Goal: Task Accomplishment & Management: Manage account settings

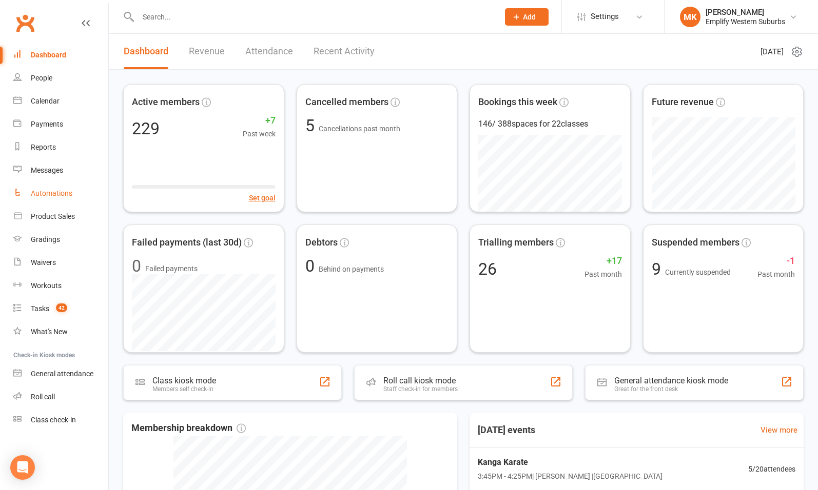
click at [50, 193] on div "Automations" at bounding box center [52, 193] width 42 height 8
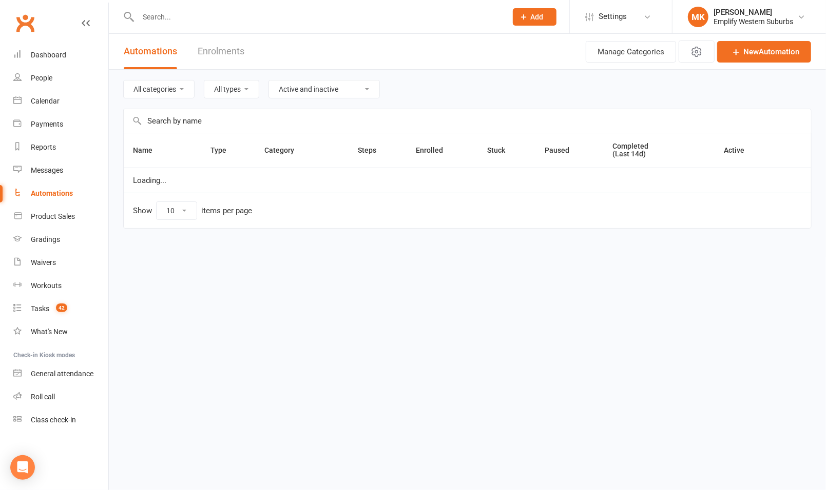
select select "50"
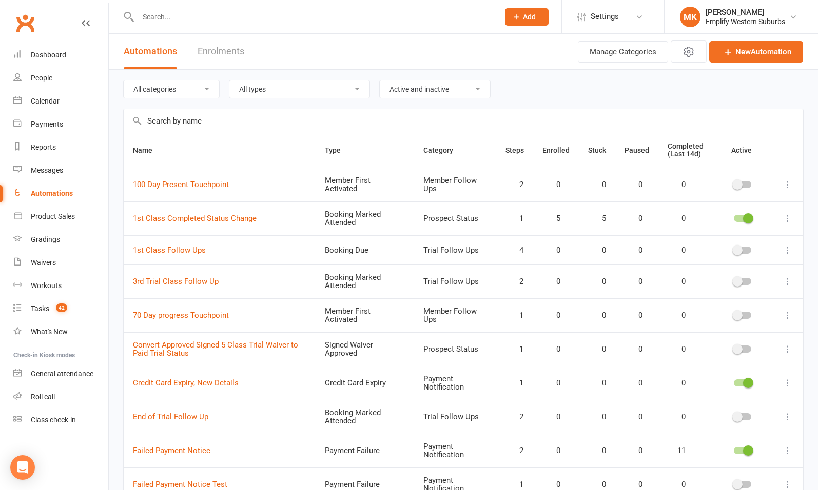
click at [190, 92] on select "All categories Flags Grading IDP Member Follow Ups Payment Notification Prospec…" at bounding box center [171, 89] width 95 height 17
select select "595"
click at [124, 81] on select "All categories Flags Grading IDP Member Follow Ups Payment Notification Prospec…" at bounding box center [171, 89] width 95 height 17
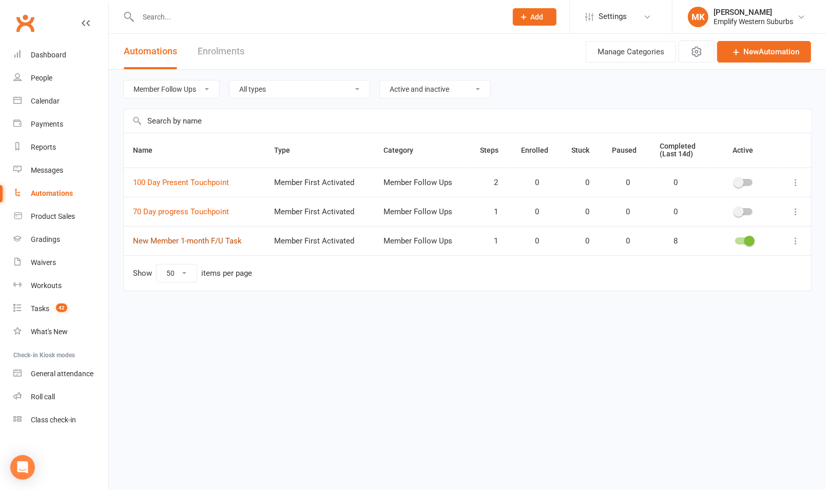
click at [181, 241] on link "New Member 1-month F/U Task" at bounding box center [187, 241] width 109 height 9
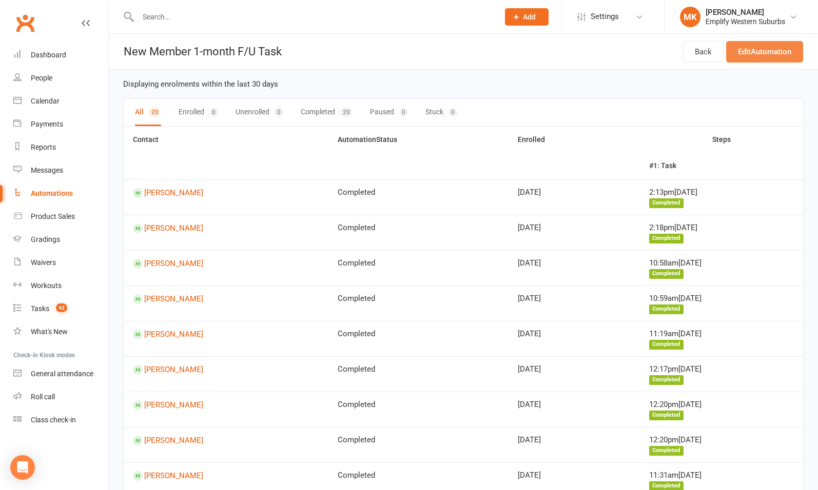
click at [756, 51] on link "Edit Automation" at bounding box center [764, 52] width 77 height 22
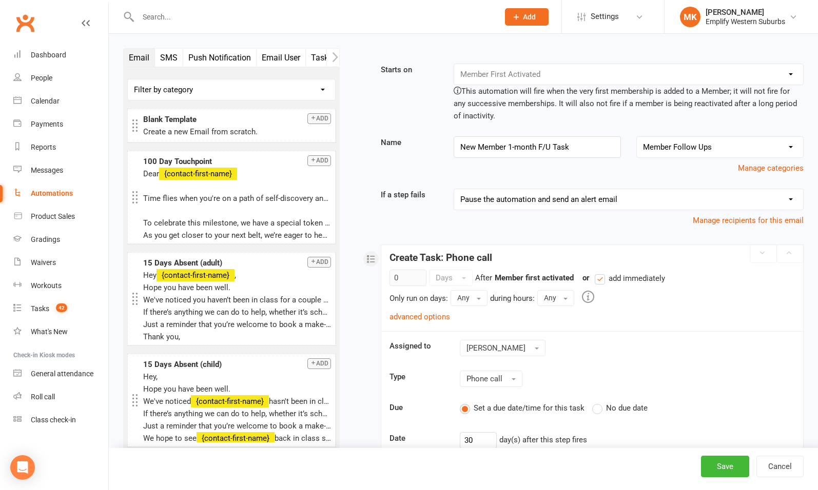
click at [459, 90] on icon at bounding box center [458, 91] width 8 height 8
click at [426, 100] on div "Starts on Booking Cancelled Booking Due Booking Late-Cancelled Booking Marked A…" at bounding box center [592, 93] width 438 height 58
click at [781, 469] on button "Cancel" at bounding box center [779, 467] width 47 height 22
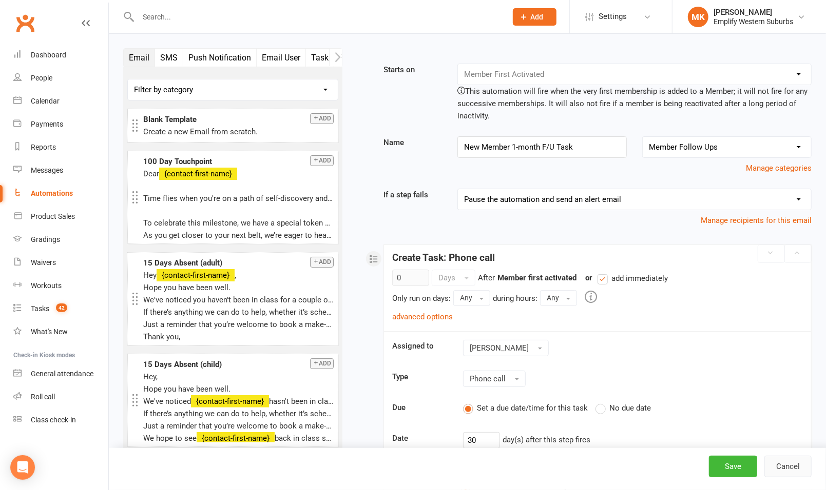
select select "50"
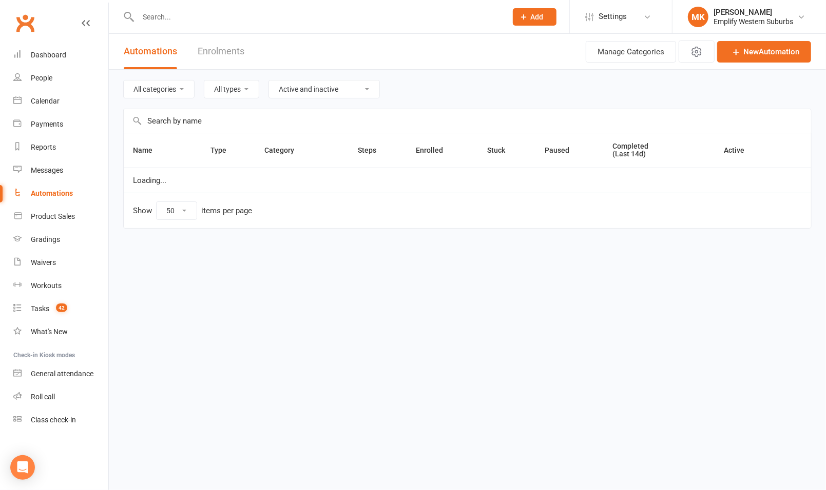
select select "595"
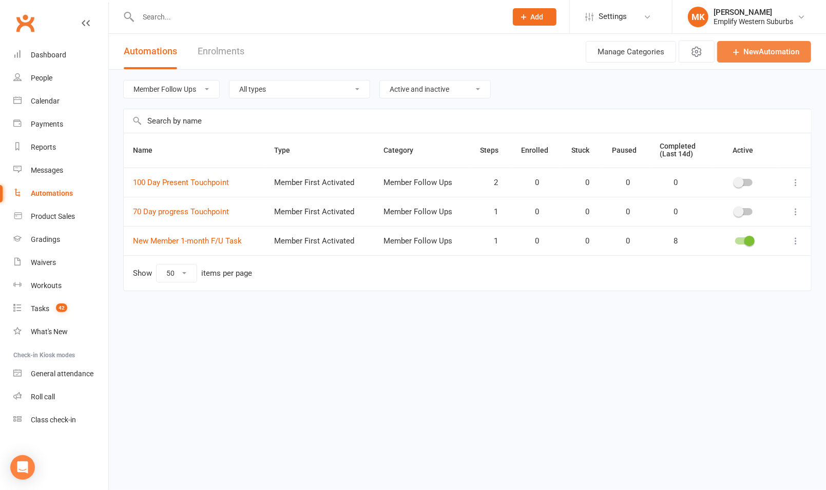
click at [771, 53] on link "New Automation" at bounding box center [764, 52] width 94 height 22
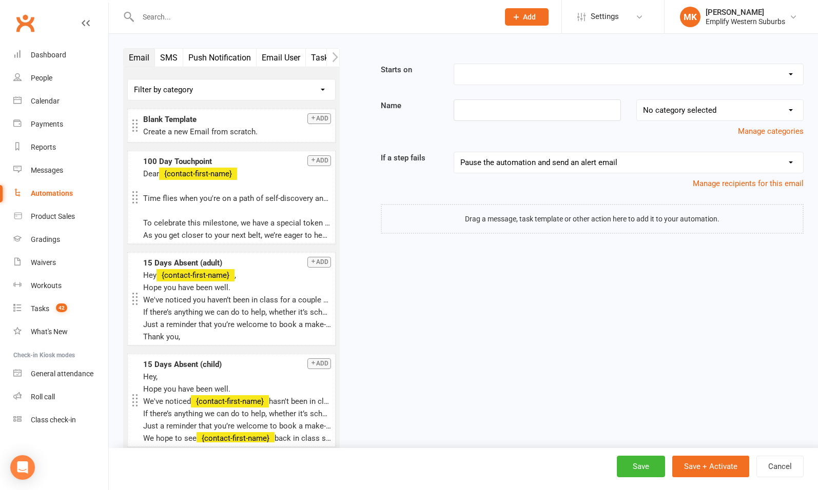
click at [558, 78] on select "Booking Cancelled Booking Due Booking Late-Cancelled Booking Marked Absent Book…" at bounding box center [628, 74] width 349 height 21
select select "20"
click at [454, 64] on select "Booking Cancelled Booking Due Booking Late-Cancelled Booking Marked Absent Book…" at bounding box center [628, 74] width 349 height 21
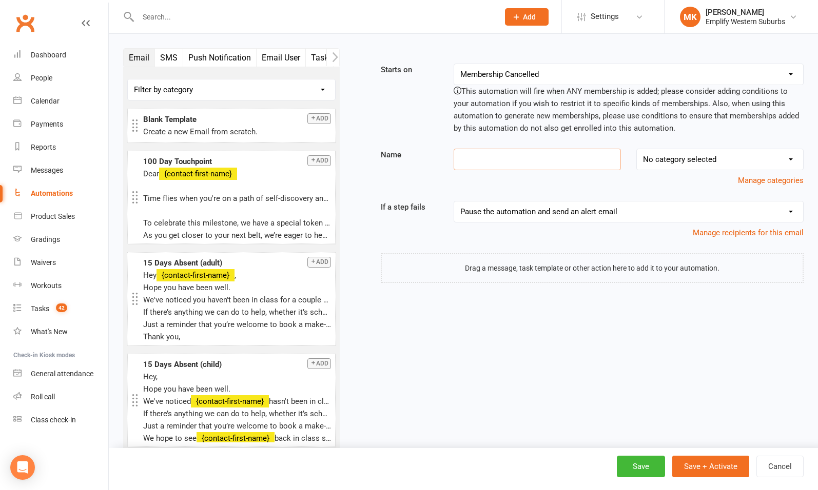
click at [485, 158] on input at bounding box center [537, 160] width 167 height 22
paste input "New Member 1-month F/U Task"
click at [505, 161] on input "New Member 1-month F/U Task" at bounding box center [537, 160] width 167 height 22
type input "New Membership 1-month F/U Task"
click at [570, 198] on div "Starts on Booking Cancelled Booking Due Booking Late-Cancelled Booking Marked A…" at bounding box center [579, 174] width 448 height 220
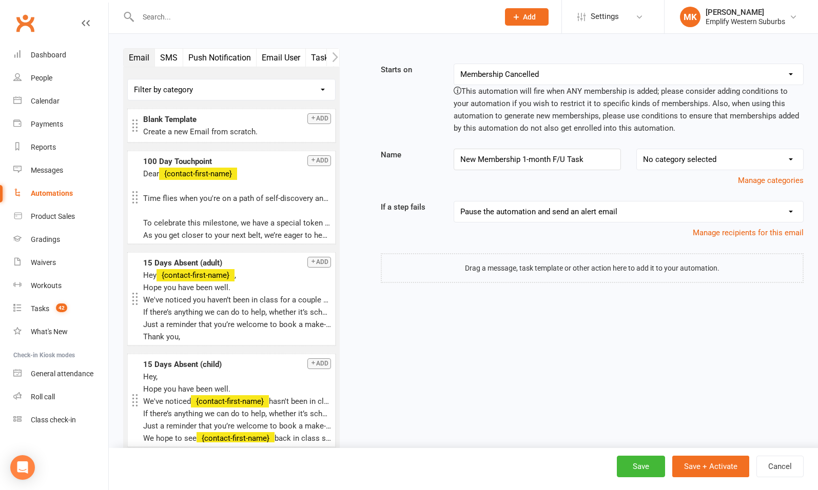
click at [730, 155] on select "No category selected Flags Grading IDP Member Follow Ups Payment Notification P…" at bounding box center [720, 159] width 166 height 21
select select "3"
click at [637, 149] on select "No category selected Flags Grading IDP Member Follow Ups Payment Notification P…" at bounding box center [720, 159] width 166 height 21
click at [614, 187] on div "Starts on Booking Cancelled Booking Due Booking Late-Cancelled Booking Marked A…" at bounding box center [579, 174] width 448 height 220
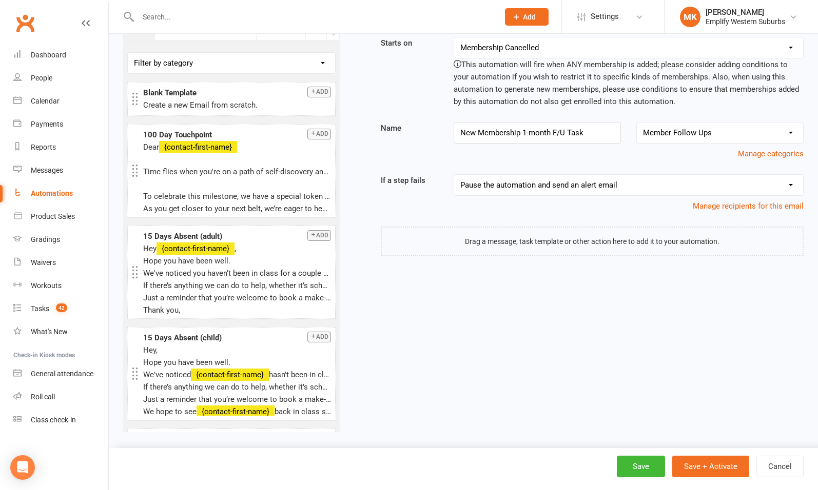
scroll to position [35, 0]
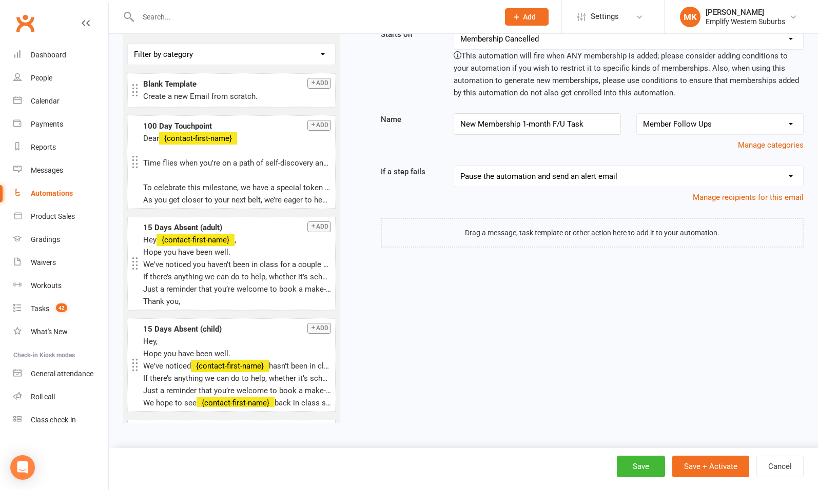
click at [618, 178] on select "Pause the automation (do not send alert email) Pause the automation and send an…" at bounding box center [628, 176] width 349 height 21
click at [454, 166] on select "Pause the automation (do not send alert email) Pause the automation and send an…" at bounding box center [628, 176] width 349 height 21
click at [738, 197] on link "Manage recipients for this email" at bounding box center [748, 197] width 111 height 9
click at [509, 311] on div "Email SMS Push Notification Email User Task Portal Membership Workout Style Mob…" at bounding box center [463, 226] width 696 height 427
click at [435, 239] on div at bounding box center [592, 233] width 423 height 30
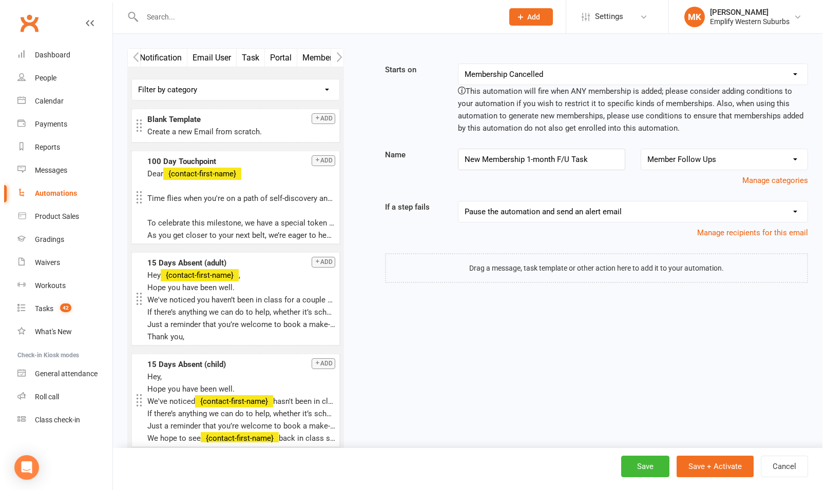
scroll to position [0, 74]
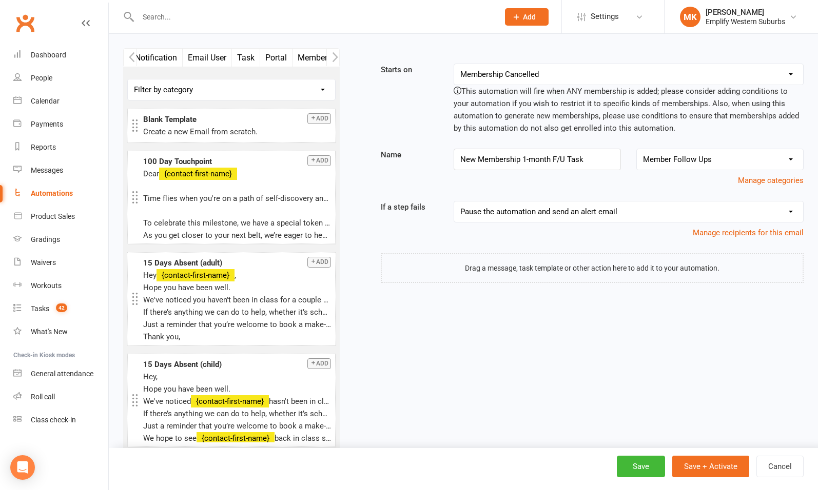
click at [243, 57] on button "Task" at bounding box center [246, 58] width 28 height 18
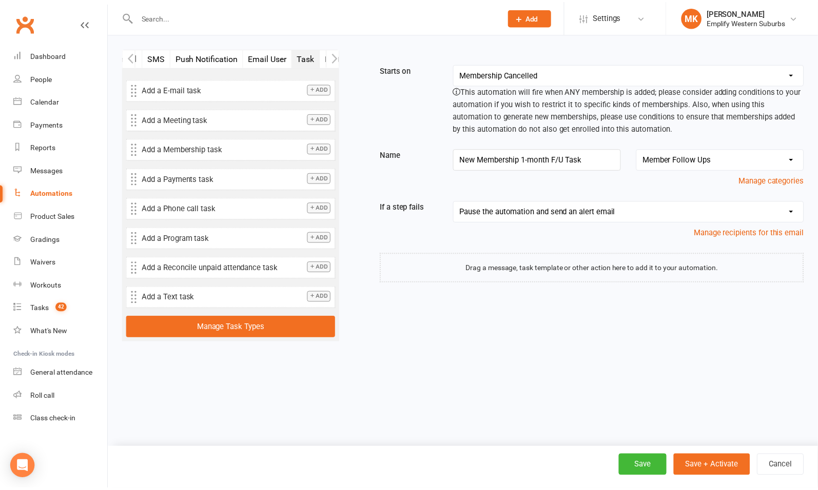
scroll to position [0, 12]
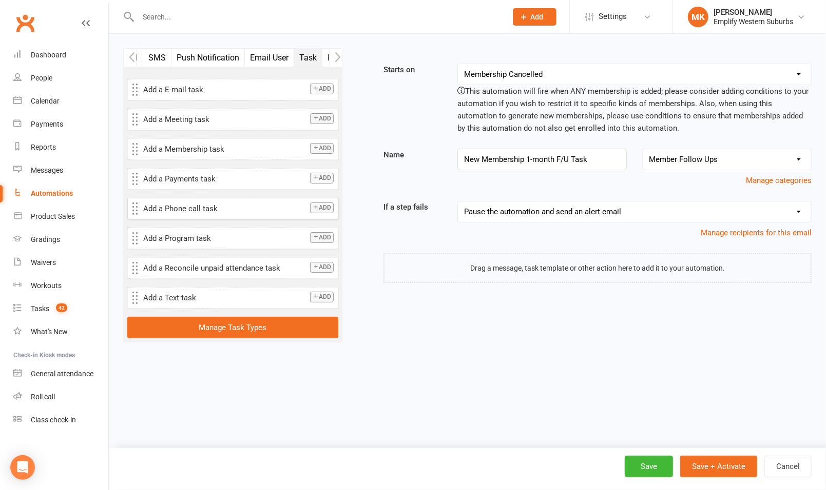
click at [320, 205] on button "Add" at bounding box center [322, 208] width 24 height 11
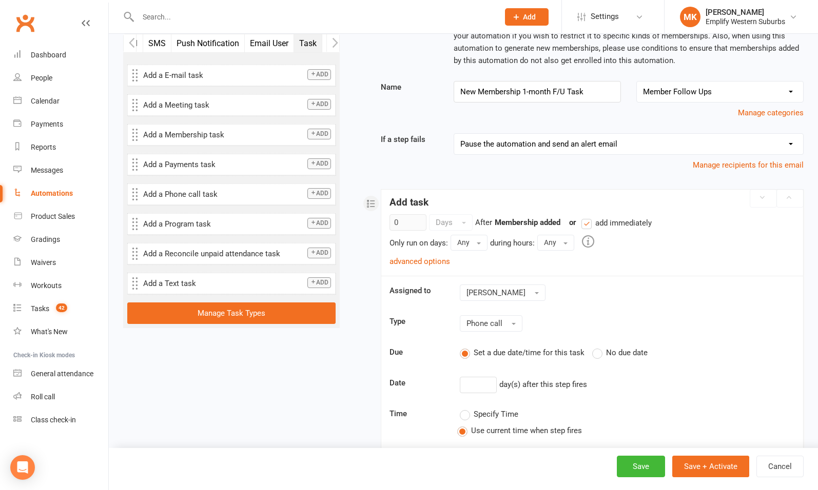
scroll to position [71, 0]
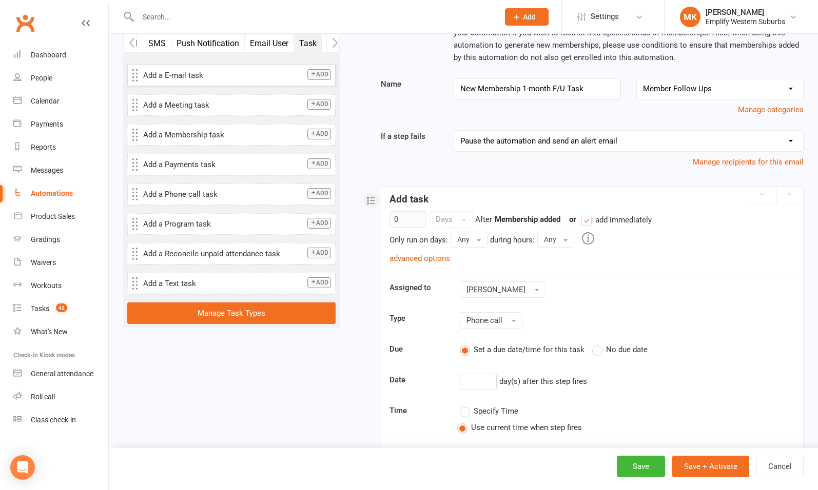
click at [316, 75] on icon "button" at bounding box center [313, 74] width 6 height 6
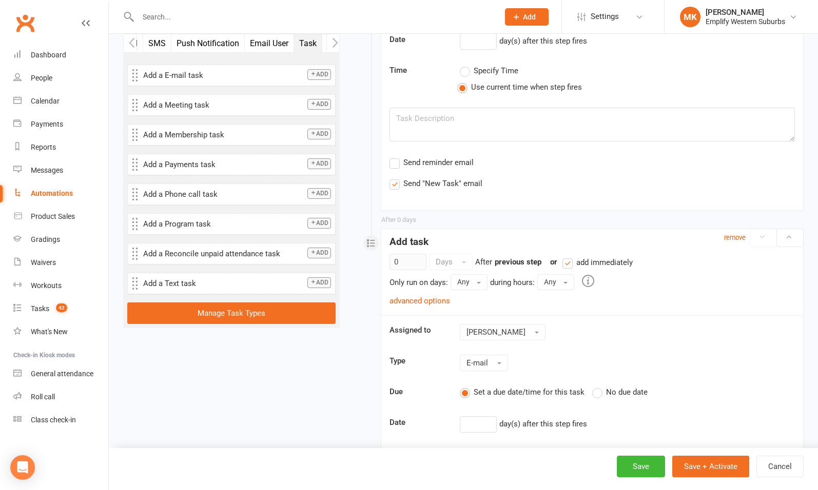
scroll to position [402, 0]
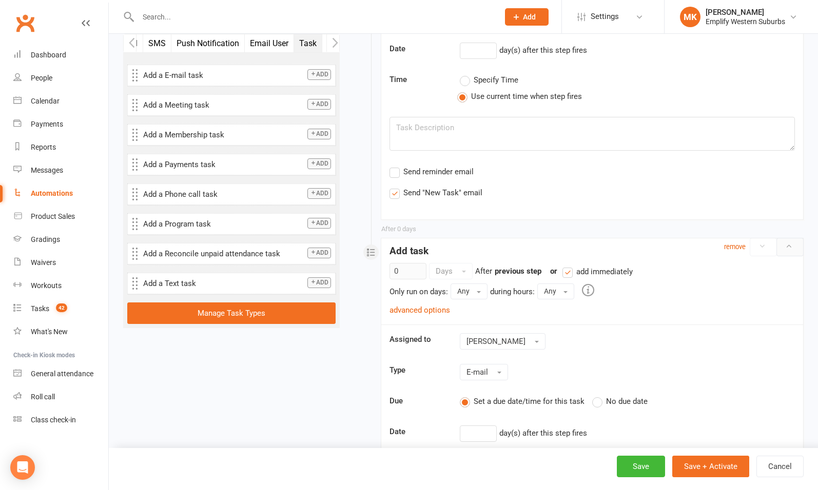
click at [790, 244] on icon at bounding box center [788, 246] width 7 height 7
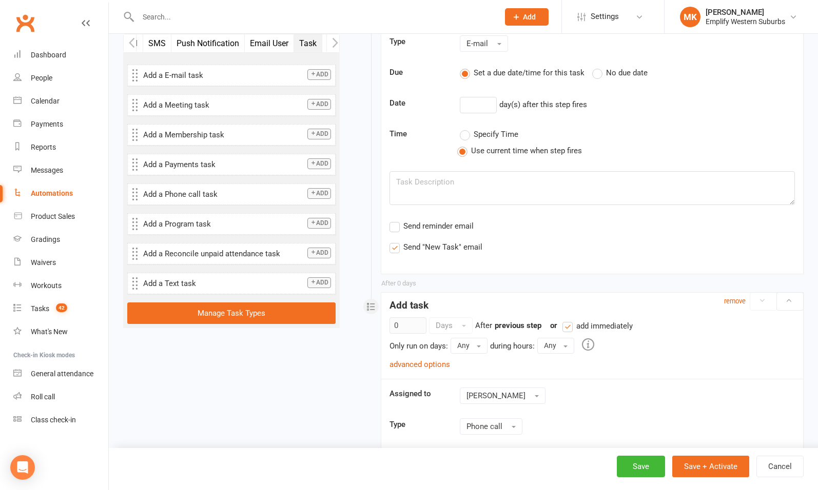
scroll to position [359, 0]
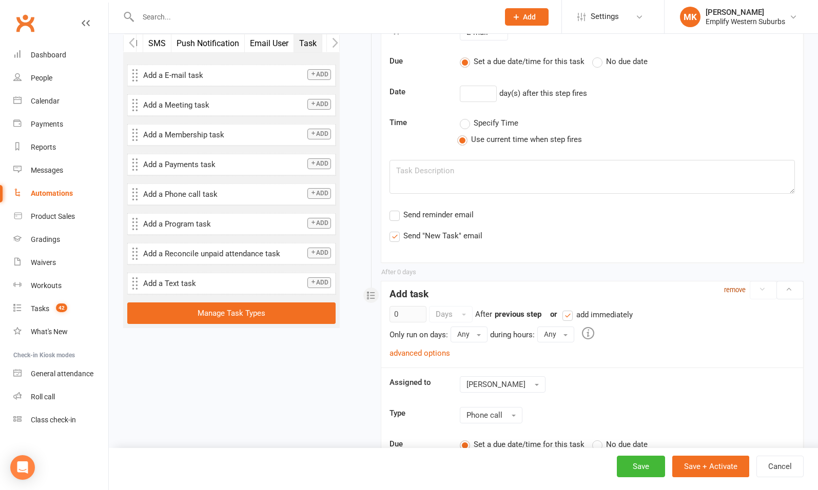
click at [731, 289] on small "remove" at bounding box center [735, 290] width 22 height 8
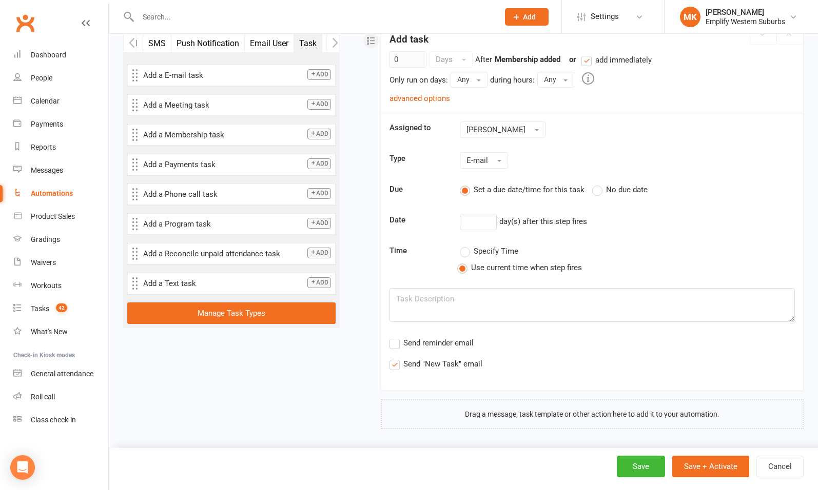
scroll to position [106, 0]
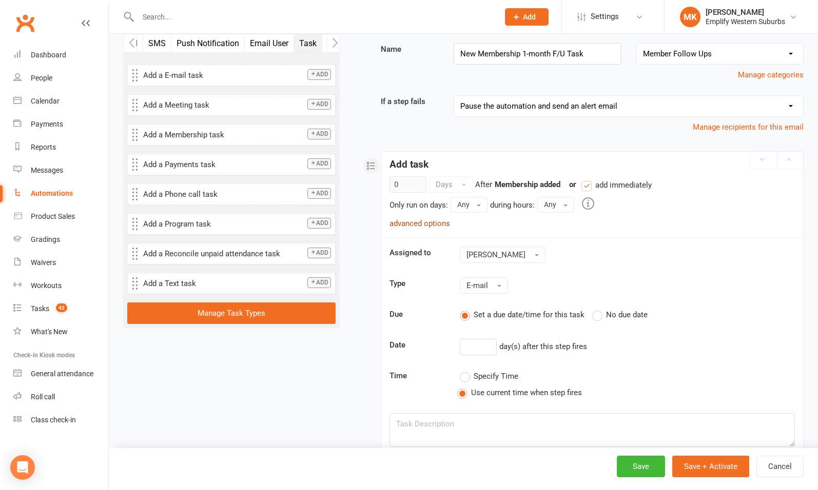
click at [422, 223] on link "advanced options" at bounding box center [419, 223] width 61 height 9
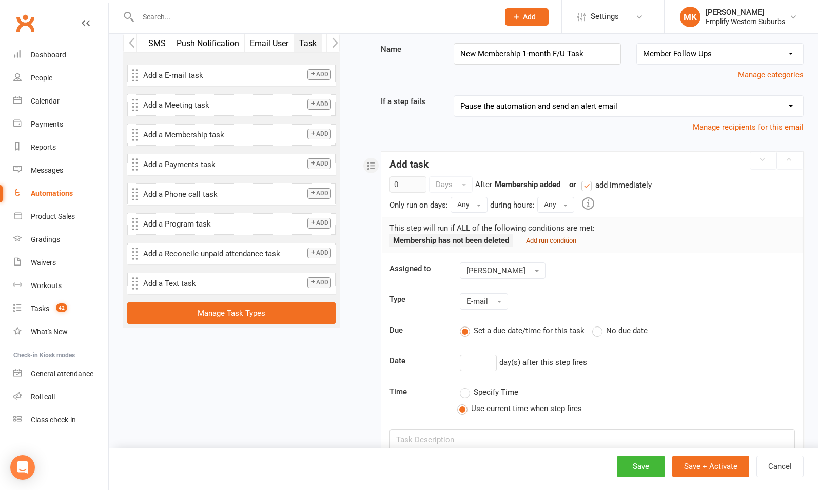
click at [540, 241] on small "Add run condition" at bounding box center [551, 241] width 50 height 8
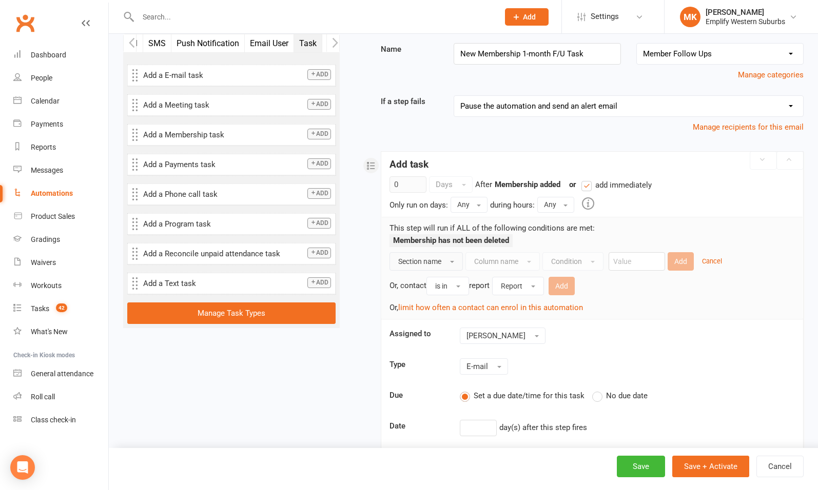
click at [433, 260] on span "Section name" at bounding box center [419, 262] width 43 height 8
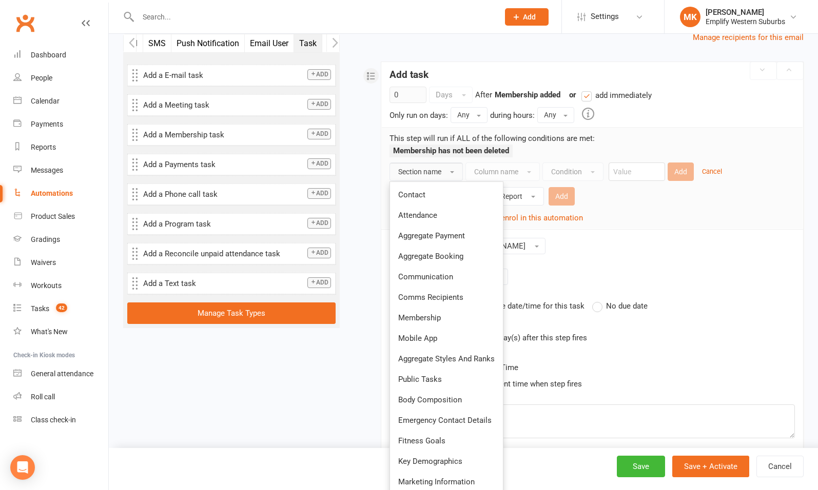
scroll to position [196, 0]
click at [521, 152] on div "Membership has not been deleted" at bounding box center [591, 153] width 405 height 18
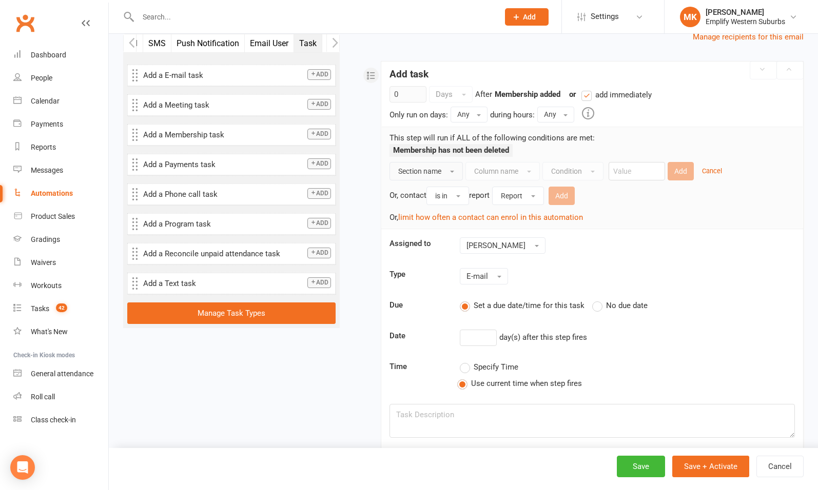
click at [495, 149] on strong "Membership has not been deleted" at bounding box center [451, 150] width 116 height 9
click at [529, 153] on div "Membership has not been deleted" at bounding box center [591, 153] width 405 height 18
click at [444, 168] on button "Section name" at bounding box center [425, 171] width 73 height 18
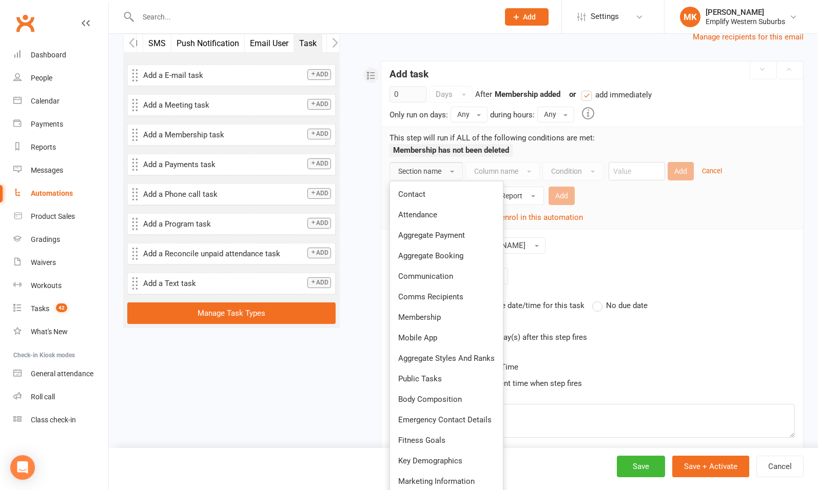
click at [536, 156] on div "Membership has not been deleted" at bounding box center [591, 153] width 405 height 18
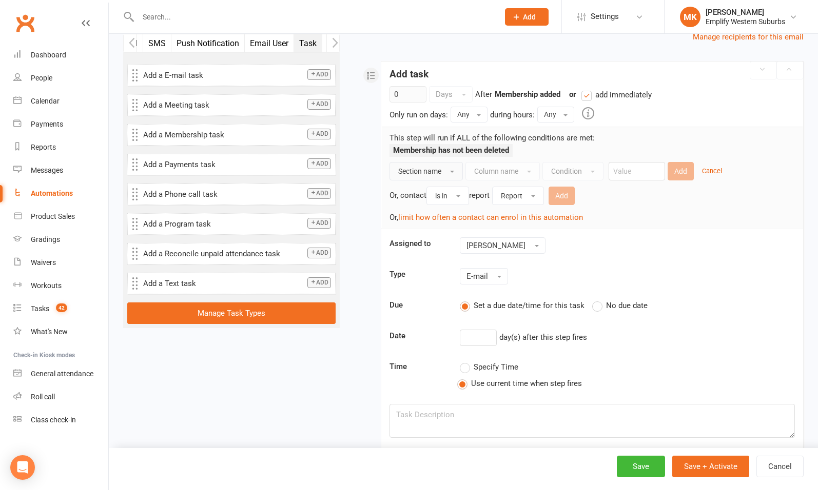
click at [435, 170] on span "Section name" at bounding box center [419, 171] width 43 height 8
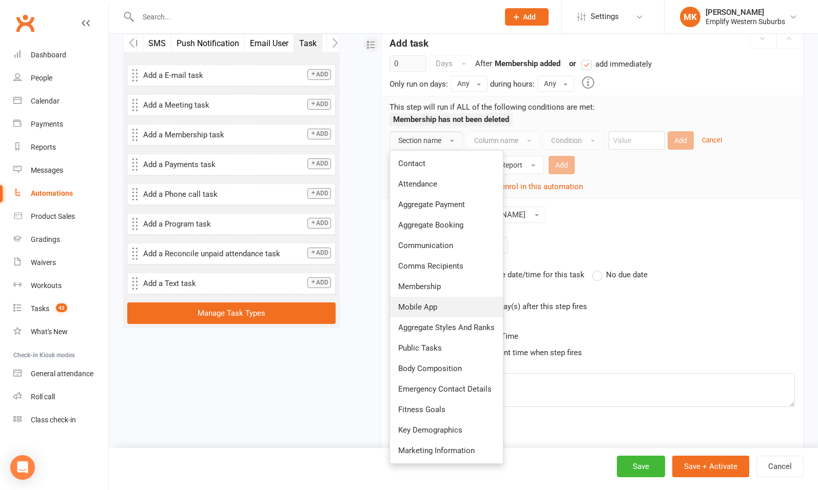
scroll to position [228, 0]
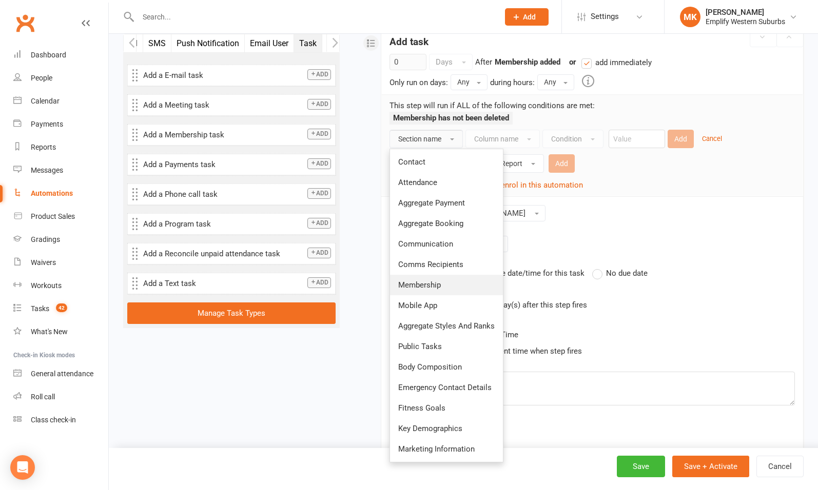
click at [430, 276] on link "Membership" at bounding box center [446, 285] width 113 height 21
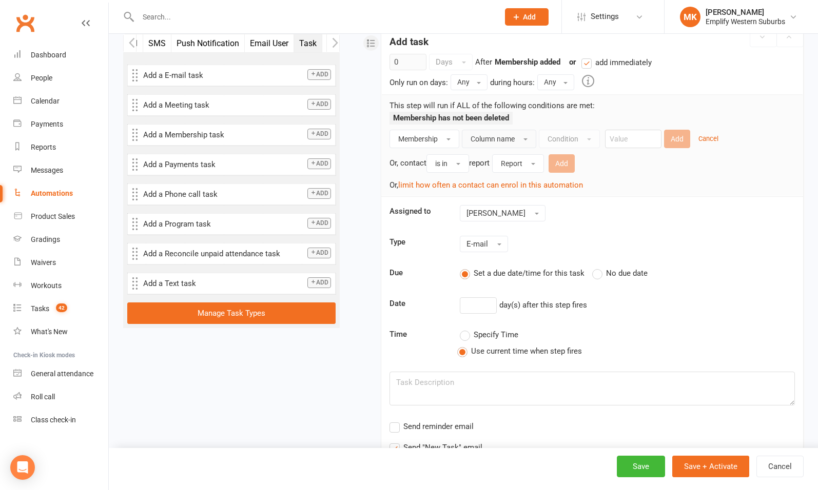
click at [518, 139] on button "Column name" at bounding box center [499, 139] width 74 height 18
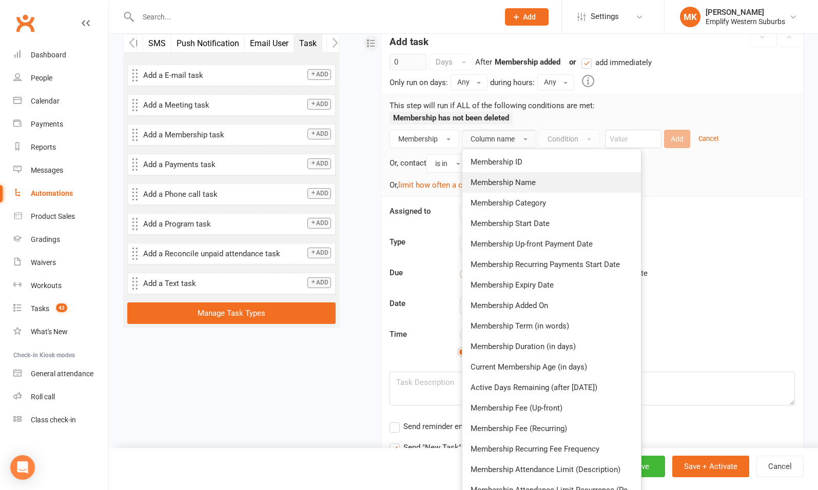
click at [508, 183] on span "Membership Name" at bounding box center [502, 182] width 65 height 9
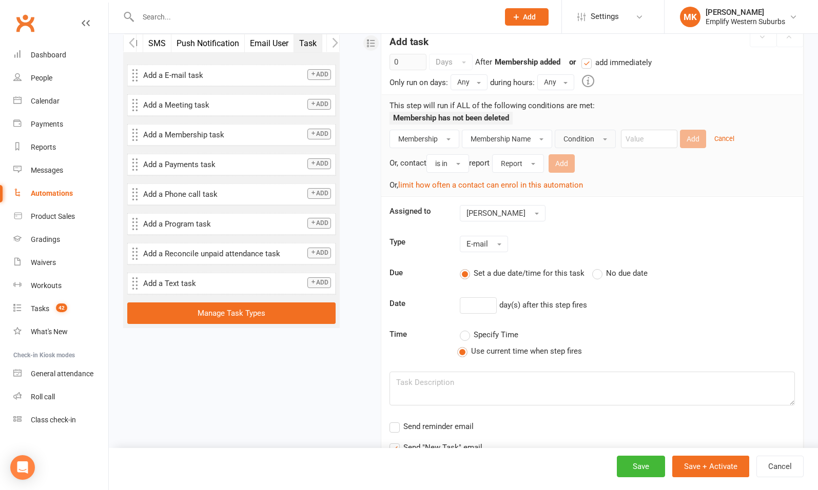
click at [598, 132] on button "Condition" at bounding box center [585, 139] width 61 height 18
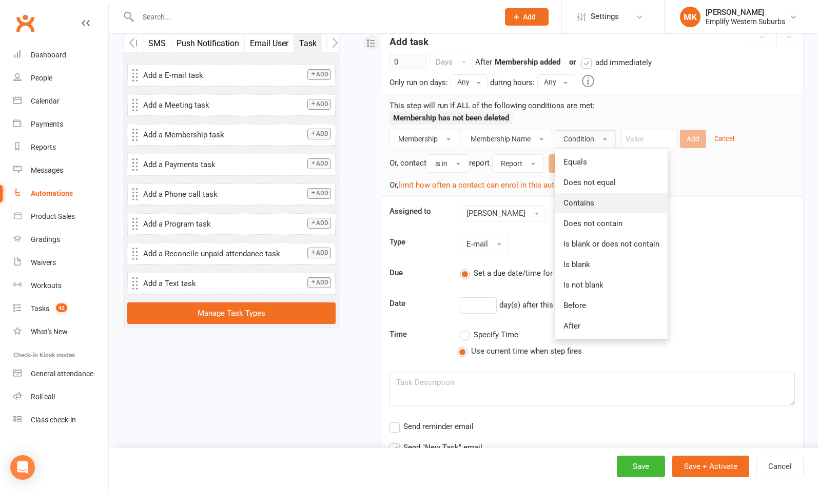
click at [583, 200] on span "Contains" at bounding box center [578, 203] width 31 height 9
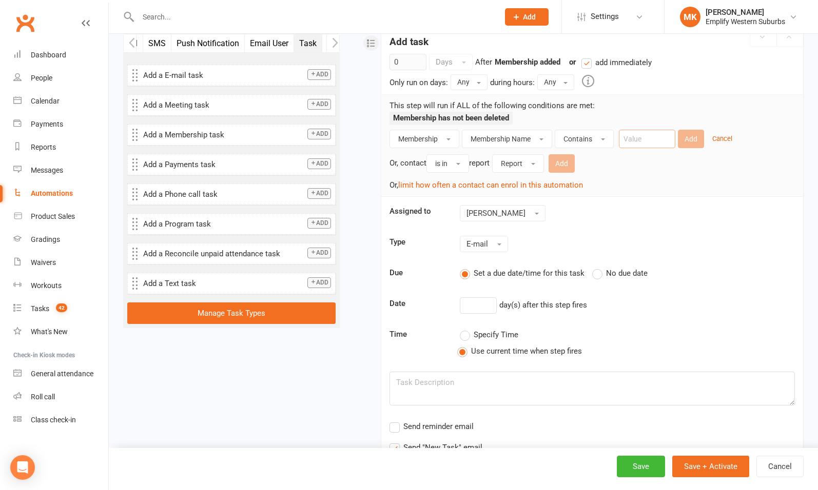
click at [639, 132] on input "text" at bounding box center [647, 139] width 56 height 18
click at [601, 134] on button "Contains" at bounding box center [584, 139] width 59 height 18
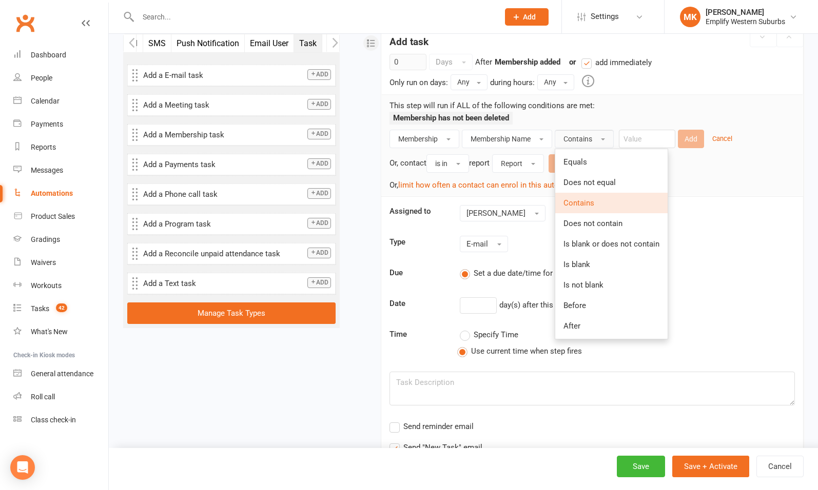
click at [672, 108] on p "This step will run if ALL of the following conditions are met:" at bounding box center [591, 106] width 405 height 12
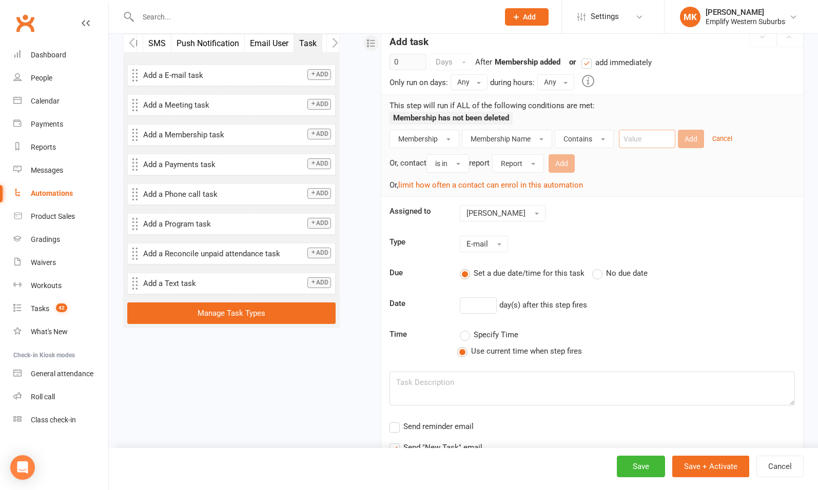
click at [640, 139] on input "text" at bounding box center [647, 139] width 56 height 18
click at [598, 138] on button "Contains" at bounding box center [584, 139] width 59 height 18
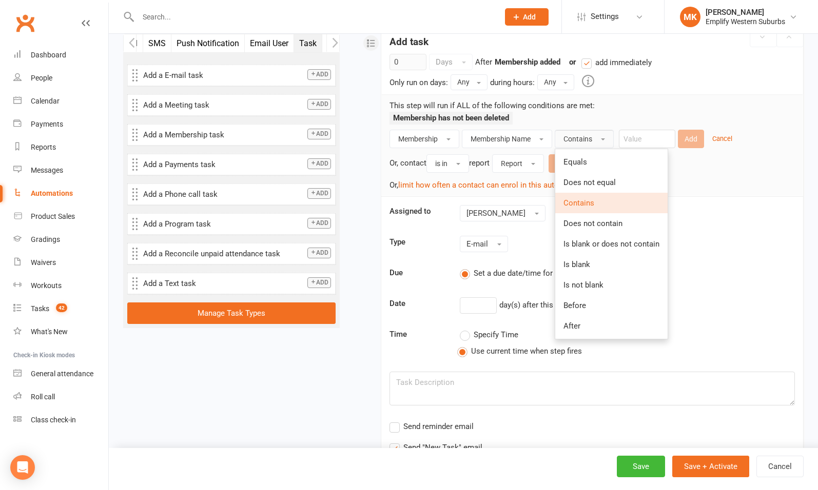
click at [590, 203] on span "Contains" at bounding box center [578, 203] width 31 height 9
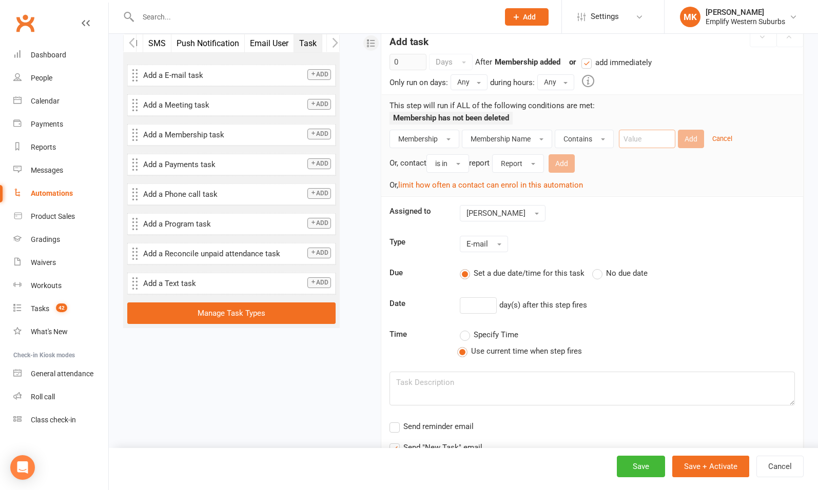
click at [636, 136] on input "text" at bounding box center [647, 139] width 56 height 18
click at [624, 12] on link "Settings" at bounding box center [612, 16] width 71 height 23
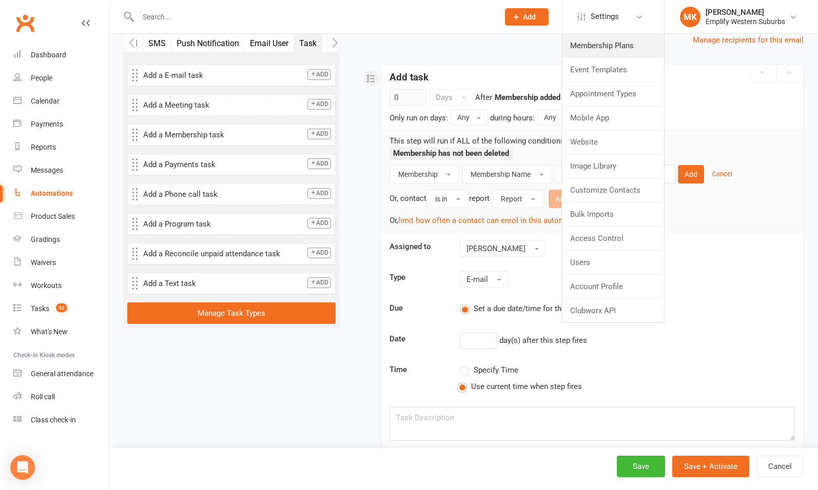
scroll to position [192, 0]
click at [697, 83] on div "Add task" at bounding box center [592, 75] width 422 height 21
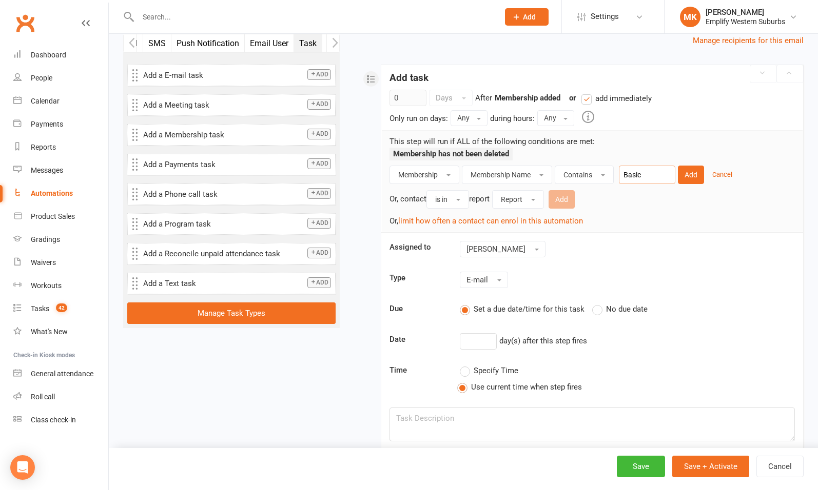
click at [636, 173] on input "Basic" at bounding box center [647, 175] width 56 height 18
type input "M"
click at [646, 197] on div "Or, contact is in report Report Add" at bounding box center [591, 198] width 405 height 21
type input "Member"
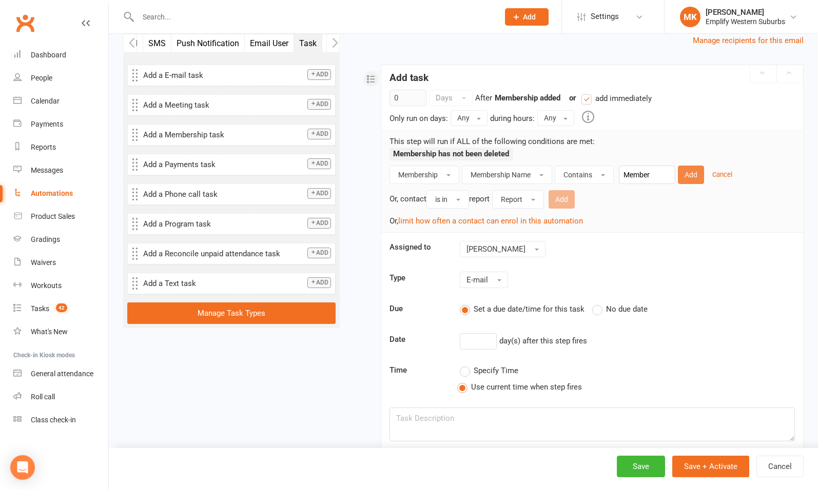
click at [688, 179] on button "Add" at bounding box center [691, 175] width 26 height 18
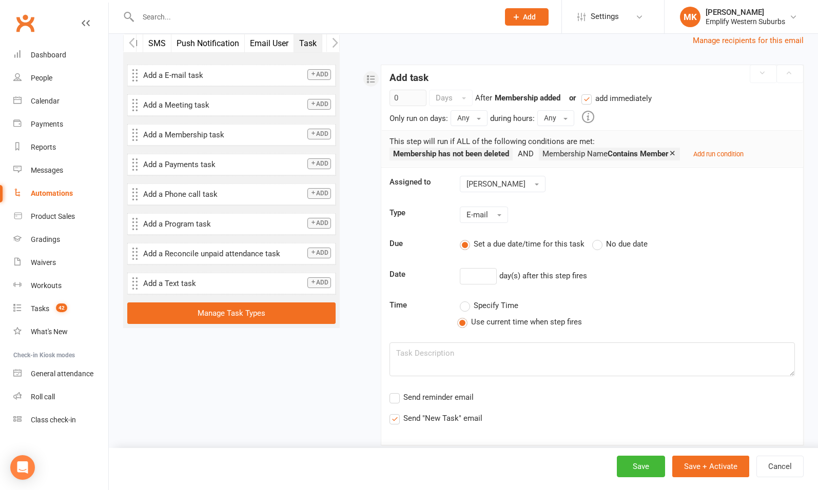
click at [525, 155] on li "Membership has not been deleted" at bounding box center [463, 154] width 149 height 13
click at [591, 176] on div "[PERSON_NAME]" at bounding box center [627, 184] width 350 height 16
click at [529, 180] on button "[PERSON_NAME]" at bounding box center [503, 184] width 86 height 16
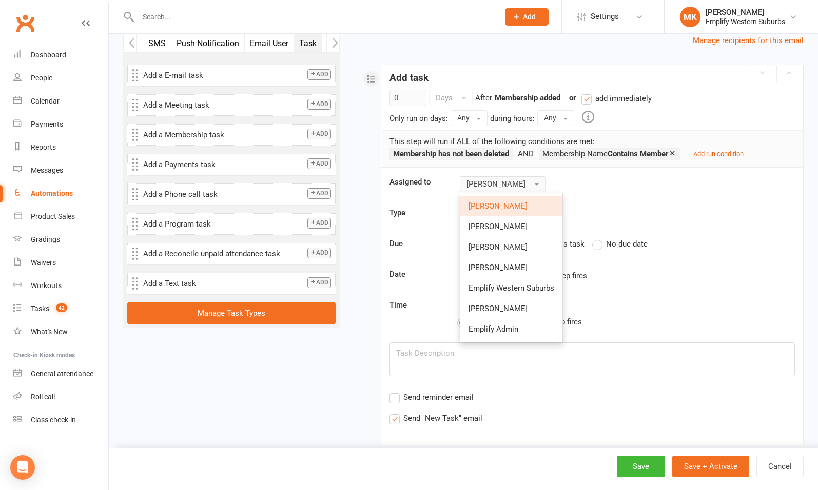
click at [529, 180] on button "[PERSON_NAME]" at bounding box center [503, 184] width 86 height 16
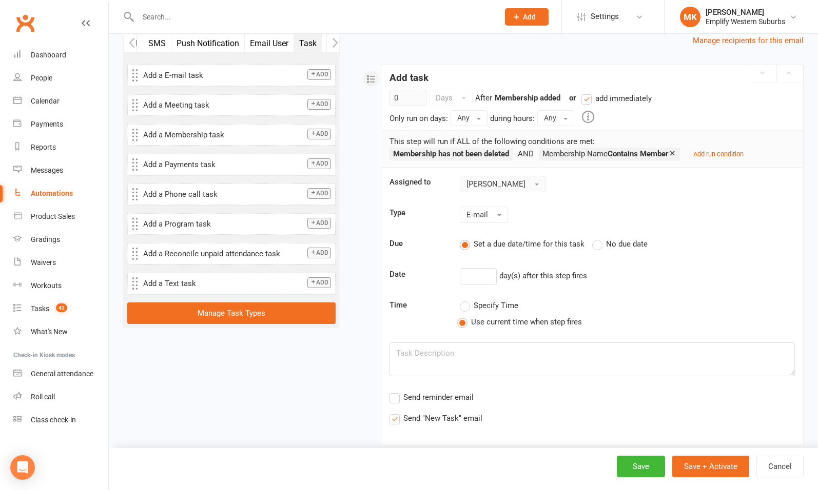
click at [535, 184] on span "button" at bounding box center [537, 185] width 4 height 2
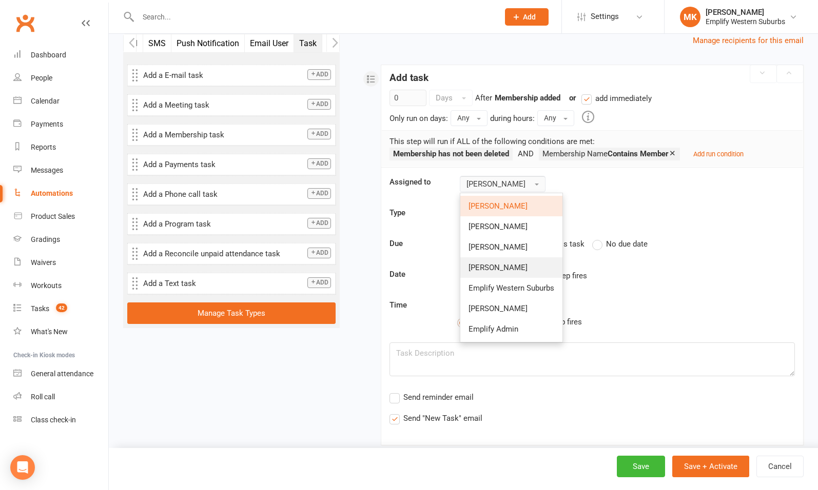
click at [505, 270] on link "[PERSON_NAME]" at bounding box center [511, 268] width 102 height 21
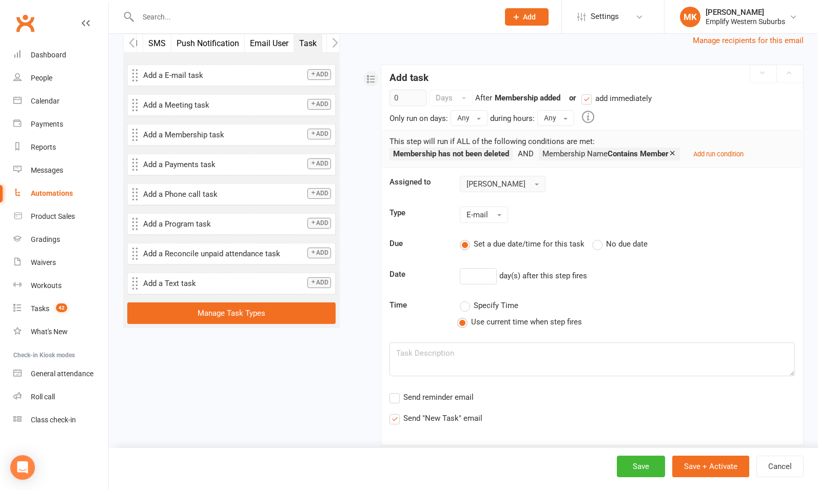
click at [610, 204] on sequence-task-payload-editor "Assigned to [PERSON_NAME] Type E-mail Due Set a due date/time for this task No …" at bounding box center [591, 300] width 405 height 249
click at [500, 210] on button "E-mail" at bounding box center [484, 215] width 48 height 16
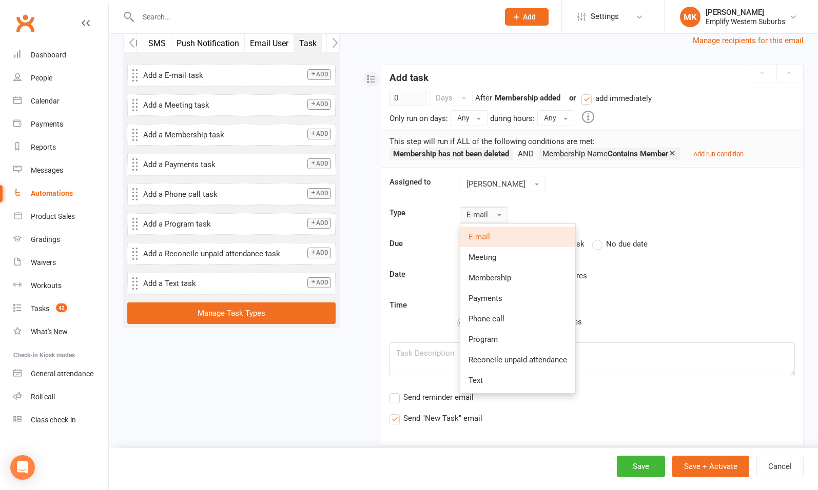
click at [594, 208] on div "E-mail E-mail Meeting Membership Payments Phone call Program Reconcile unpaid a…" at bounding box center [627, 215] width 350 height 16
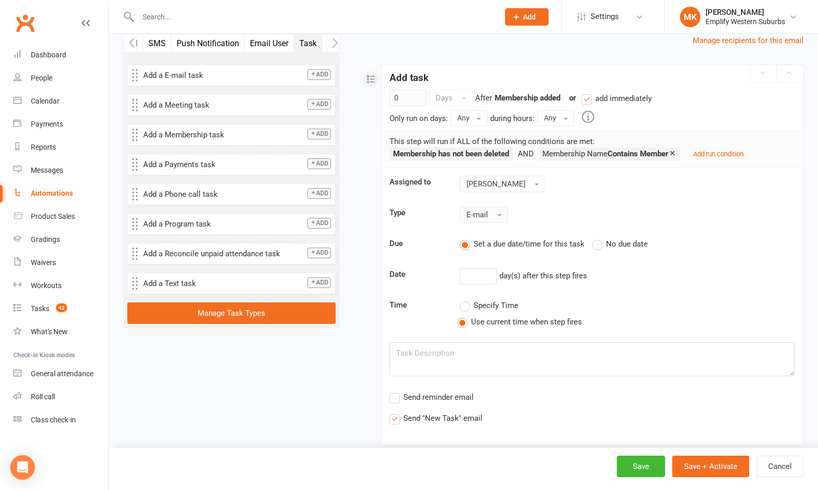
scroll to position [247, 0]
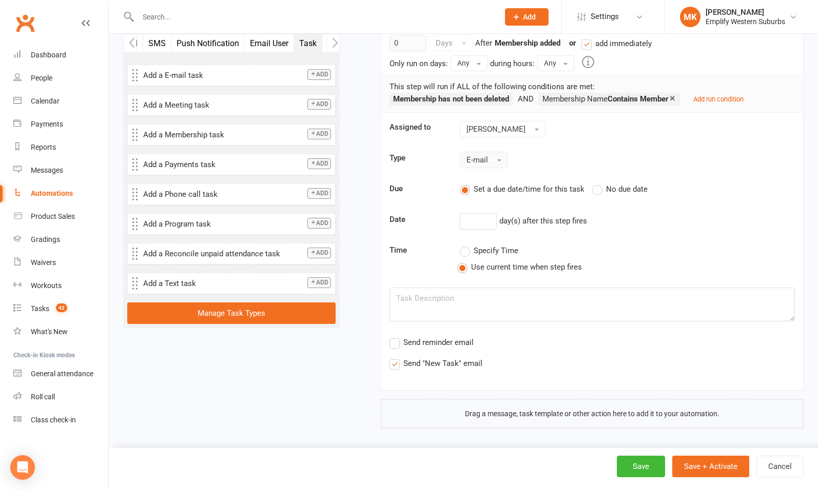
click at [494, 164] on button "E-mail" at bounding box center [484, 160] width 48 height 16
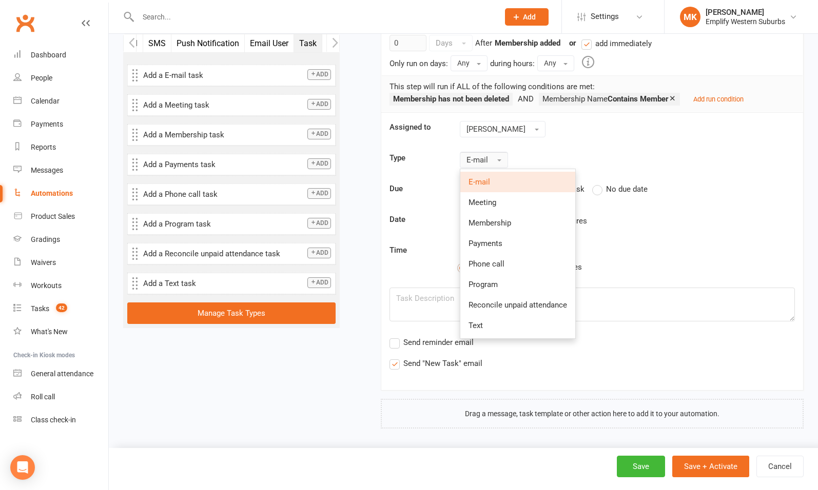
click at [590, 142] on sequence-task-payload-editor "Assigned to [PERSON_NAME] Type E-mail E-mail Meeting Membership Payments Phone …" at bounding box center [591, 245] width 405 height 249
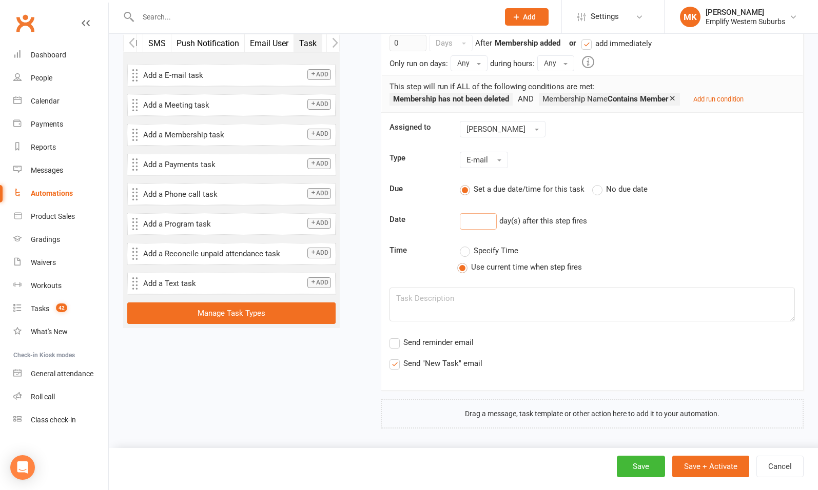
click at [476, 218] on input "number" at bounding box center [478, 221] width 37 height 16
type input "0"
click at [594, 221] on div "0 day(s) after this step fires" at bounding box center [627, 221] width 350 height 16
click at [479, 224] on input "0" at bounding box center [478, 221] width 37 height 16
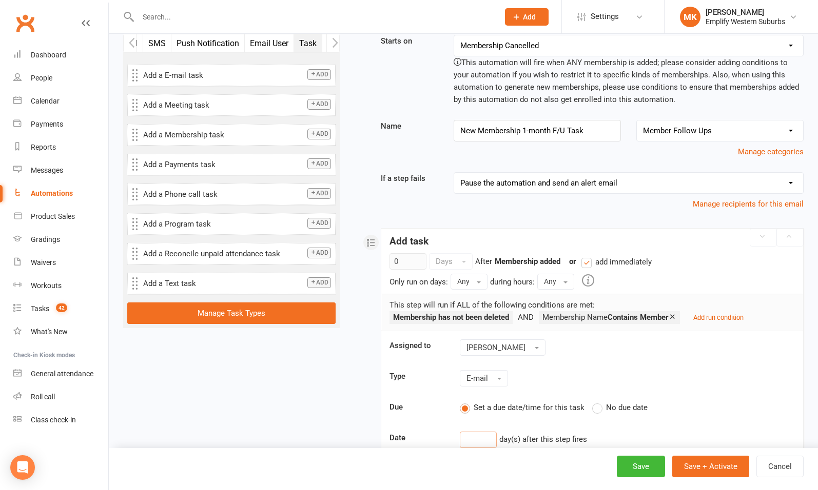
scroll to position [7, 0]
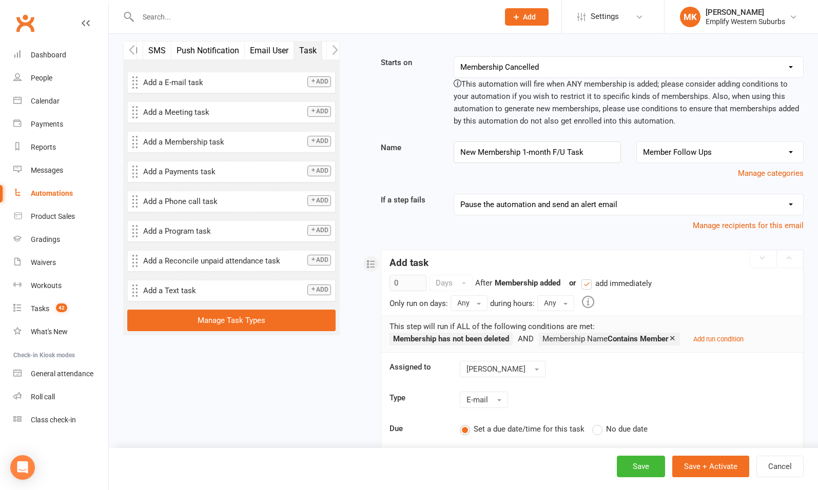
click at [355, 349] on div "Starts on Booking Cancelled Booking Due Booking Late-Cancelled Booking Marked A…" at bounding box center [579, 362] width 448 height 613
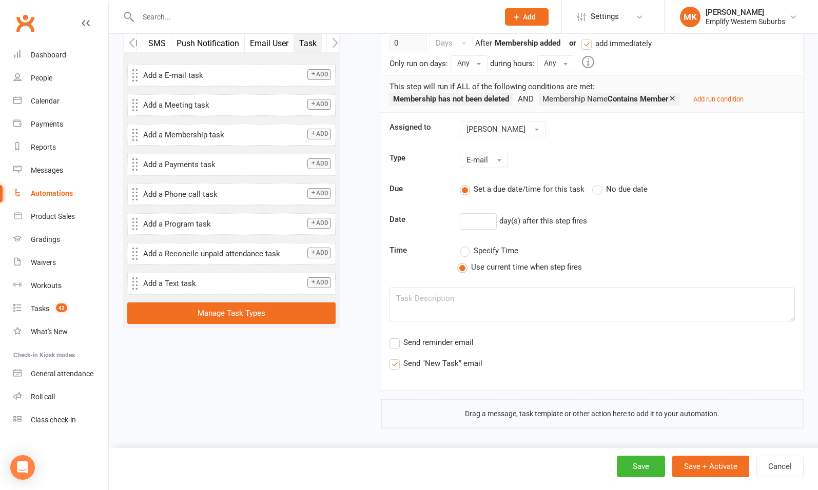
scroll to position [229, 0]
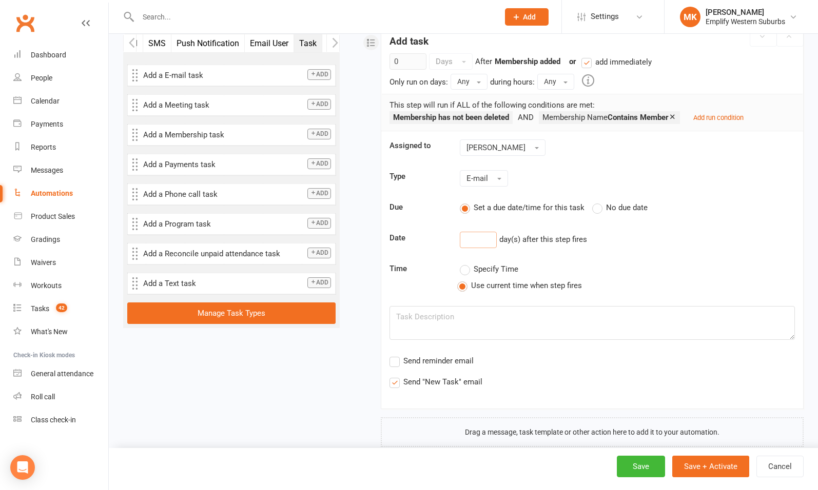
click at [472, 237] on input "number" at bounding box center [478, 240] width 37 height 16
click at [478, 265] on span "Specify Time" at bounding box center [496, 268] width 45 height 11
type input "30"
click at [466, 263] on input "Specify Time" at bounding box center [463, 263] width 7 height 0
click at [532, 268] on input "11:15am" at bounding box center [541, 271] width 37 height 16
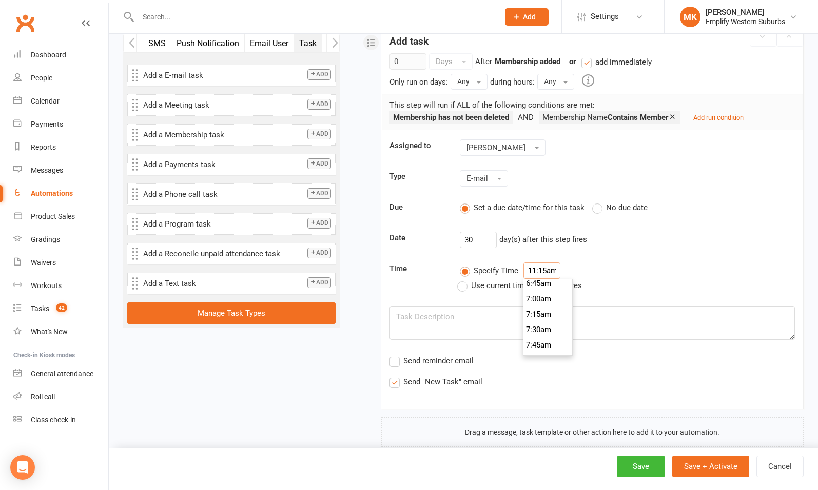
scroll to position [410, 0]
type input "7:00am"
click at [546, 300] on li "7:00am" at bounding box center [547, 307] width 49 height 15
click at [486, 315] on textarea at bounding box center [591, 323] width 405 height 34
click at [526, 359] on div "Assigned to [PERSON_NAME] Type E-mail Due Set a due date/time for this task No …" at bounding box center [592, 264] width 422 height 266
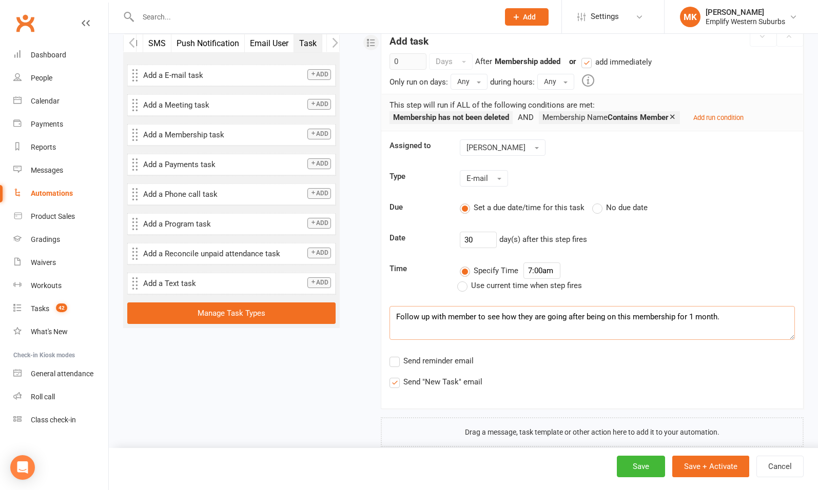
click at [434, 357] on span "Send reminder email" at bounding box center [438, 360] width 70 height 11
click at [396, 355] on input "Send reminder email" at bounding box center [392, 355] width 7 height 0
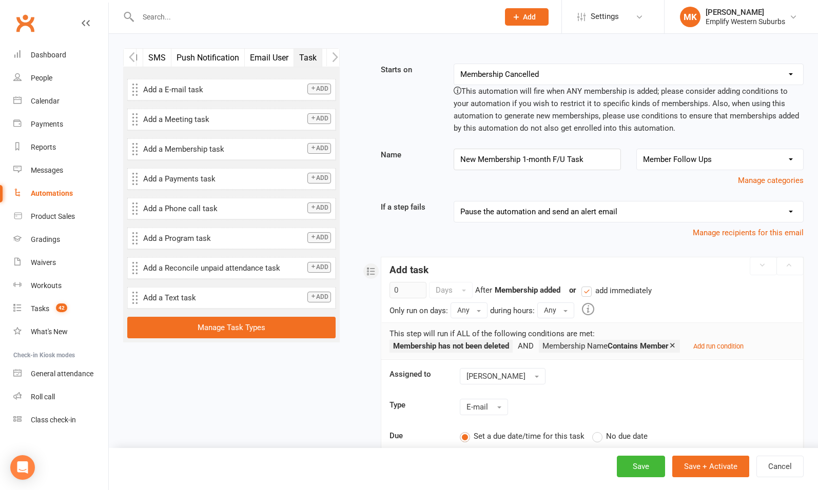
scroll to position [247, 0]
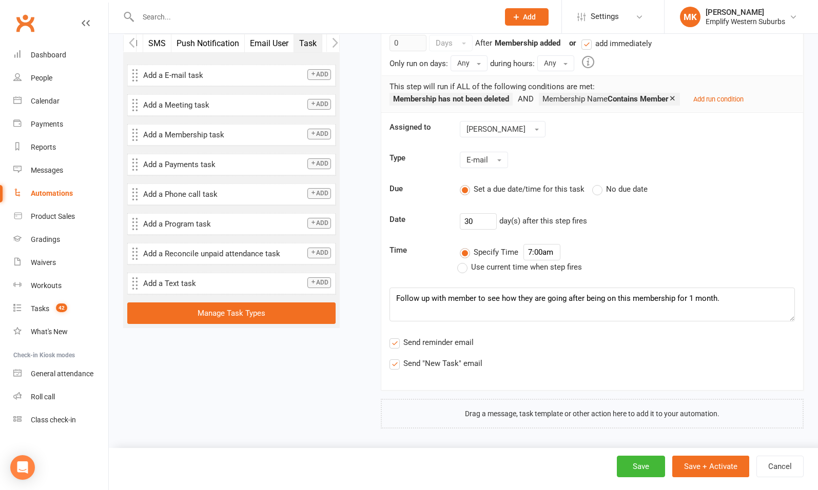
click at [407, 342] on span "Send reminder email" at bounding box center [438, 342] width 70 height 11
click at [396, 337] on input "Send reminder email" at bounding box center [392, 337] width 7 height 0
click at [399, 296] on textarea "Follow up with member to see how they are going after being on this membership …" at bounding box center [591, 305] width 405 height 34
click at [736, 298] on textarea "Follow up with member to see how they are going after being on this membership …" at bounding box center [591, 305] width 405 height 34
type textarea "Follow up with member to see how they are going after being on this membership …"
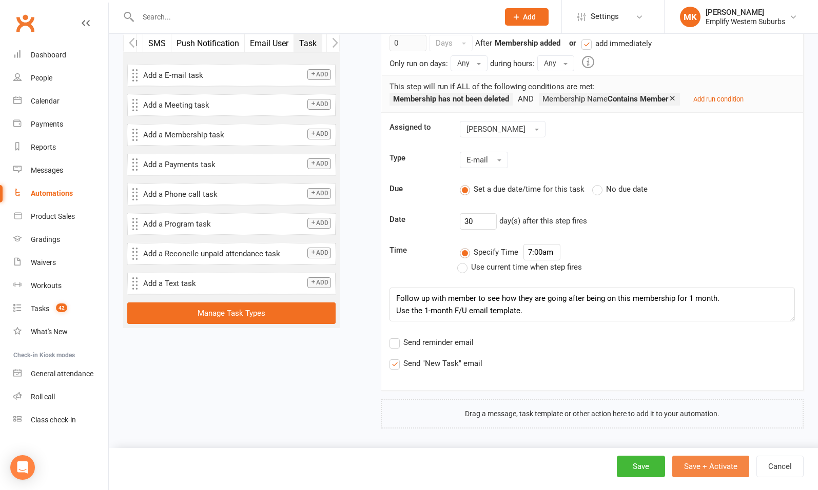
click at [707, 468] on button "Save + Activate" at bounding box center [710, 467] width 77 height 22
select select "595"
select select "50"
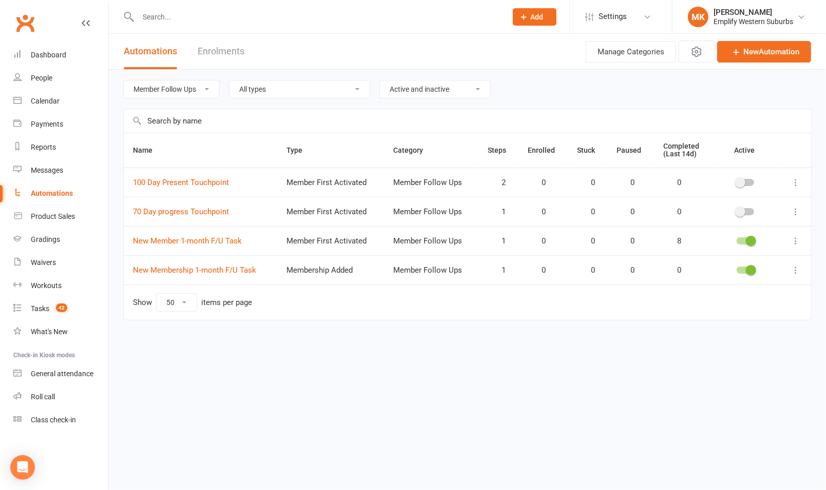
click at [751, 238] on span at bounding box center [750, 241] width 10 height 10
click at [736, 240] on input "checkbox" at bounding box center [736, 240] width 0 height 0
click at [54, 56] on div "Dashboard" at bounding box center [48, 55] width 35 height 8
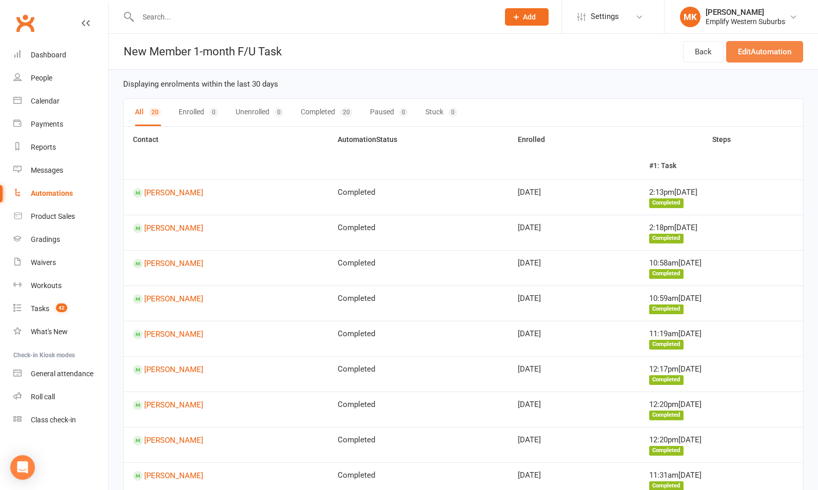
click at [771, 49] on link "Edit Automation" at bounding box center [764, 52] width 77 height 22
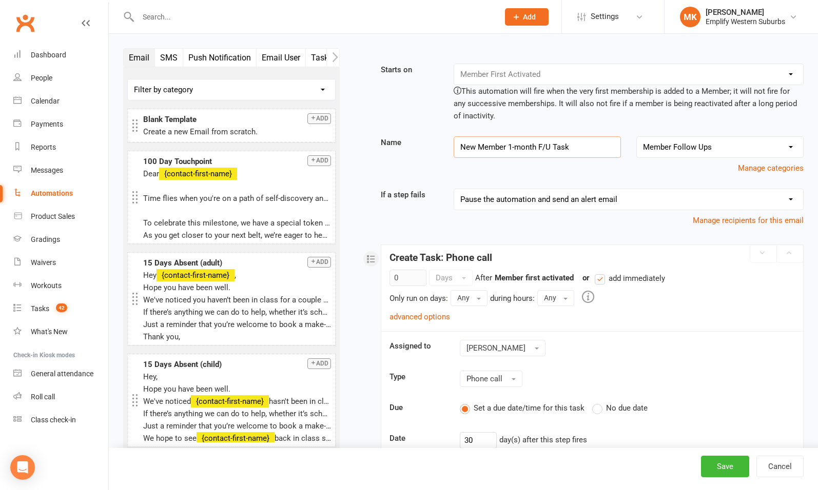
click at [495, 149] on input "New Member 1-month F/U Task" at bounding box center [537, 147] width 167 height 22
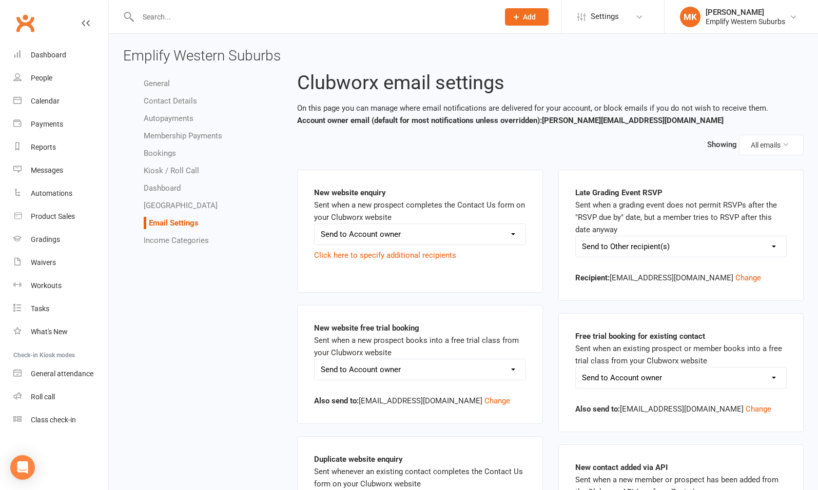
select select "other"
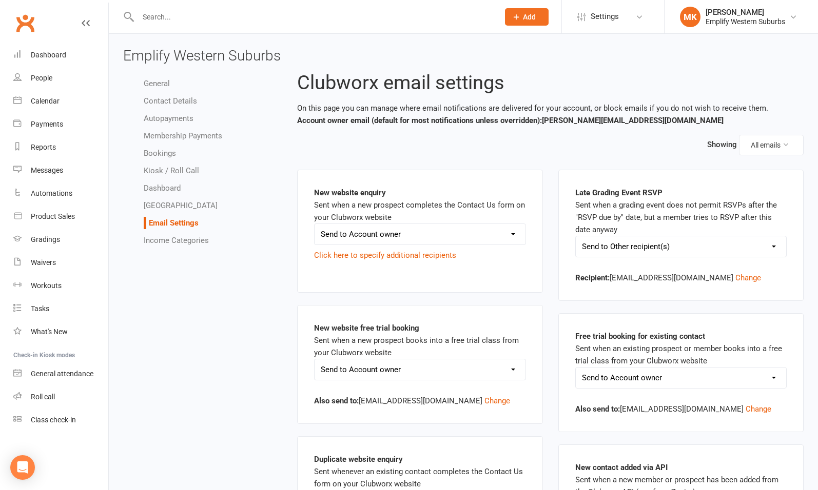
select select "other"
select select "do_not_send"
select select "other"
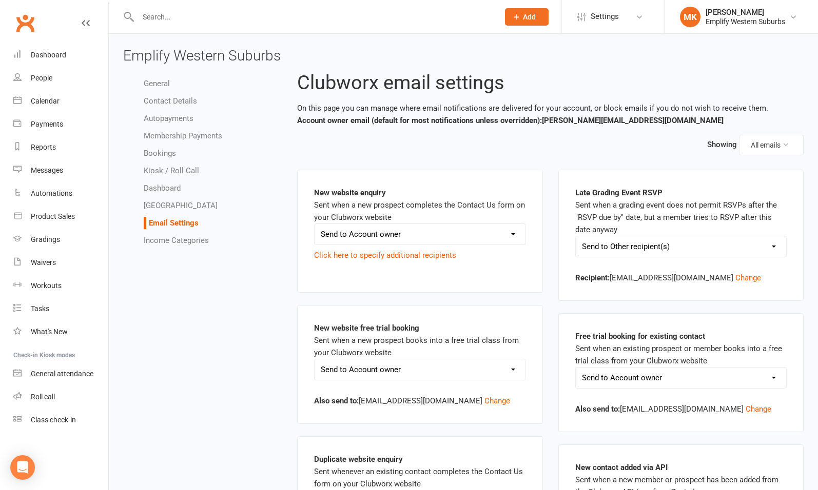
select select "other"
select select "do_not_send"
select select "other"
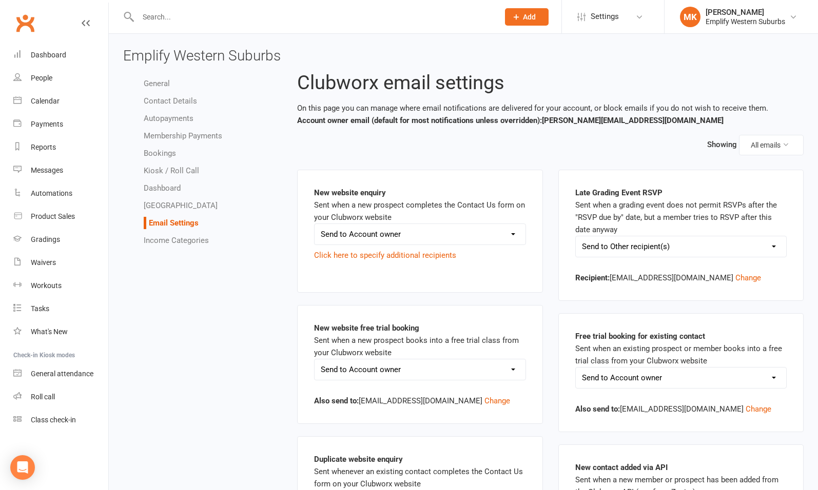
select select "other"
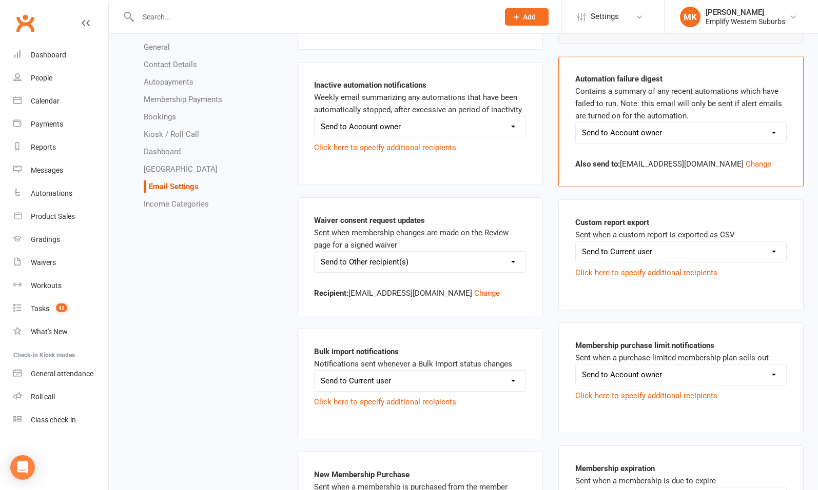
scroll to position [744, 0]
click at [723, 127] on select "Send to Account owner Send to Other recipient(s) Do not send this email" at bounding box center [681, 132] width 211 height 21
click at [723, 128] on select "Send to Account owner Send to Other recipient(s) Do not send this email" at bounding box center [681, 132] width 211 height 21
click at [700, 128] on select "Send to Account owner Send to Other recipient(s) Do not send this email" at bounding box center [681, 132] width 211 height 21
click at [702, 108] on div "Automation failure digest Contains a summary of any recent automations which ha…" at bounding box center [681, 120] width 212 height 97
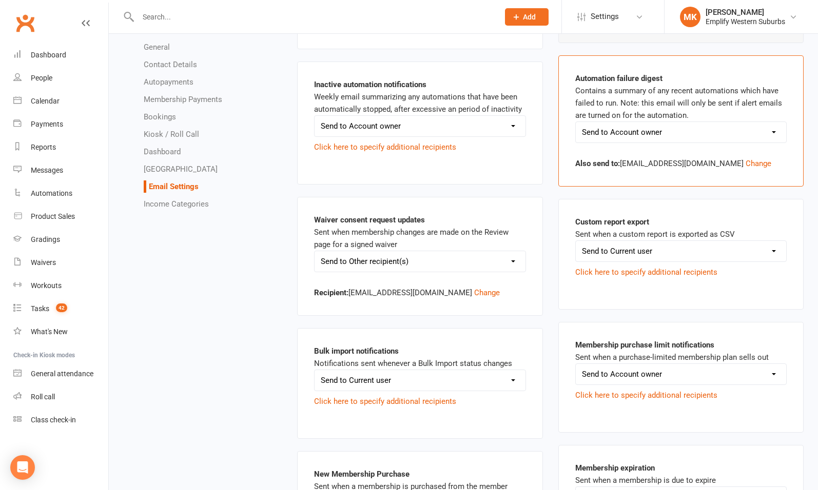
click at [689, 129] on select "Send to Account owner Send to Other recipient(s) Do not send this email" at bounding box center [681, 132] width 211 height 21
click at [703, 111] on div "Automation failure digest Contains a summary of any recent automations which ha…" at bounding box center [681, 120] width 212 height 97
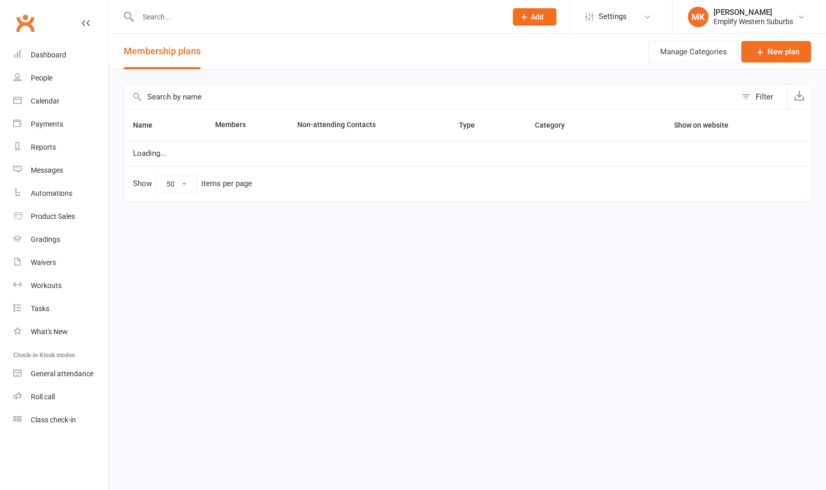
select select "50"
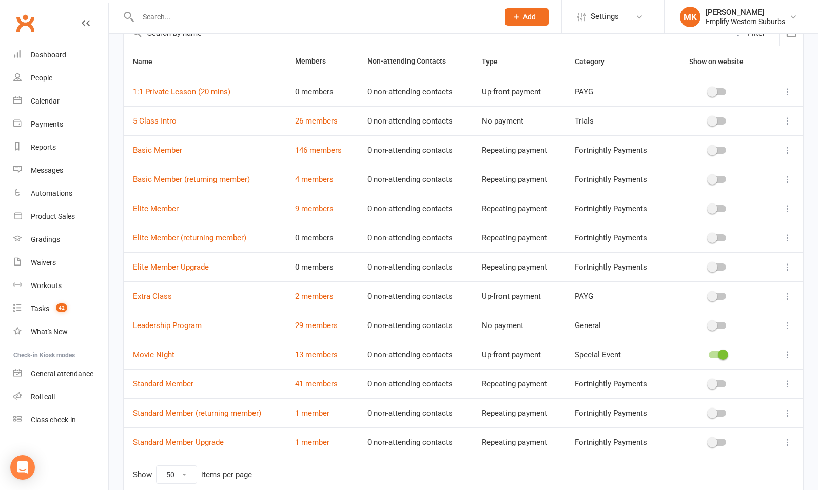
scroll to position [55, 0]
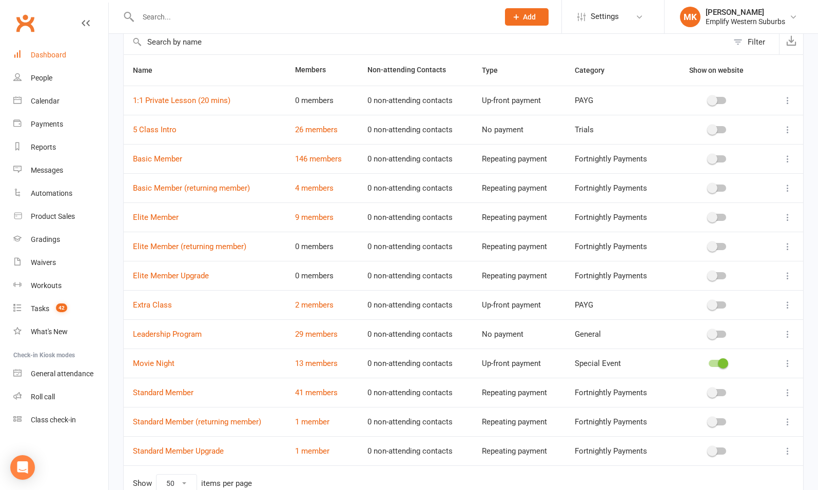
click at [46, 54] on div "Dashboard" at bounding box center [48, 55] width 35 height 8
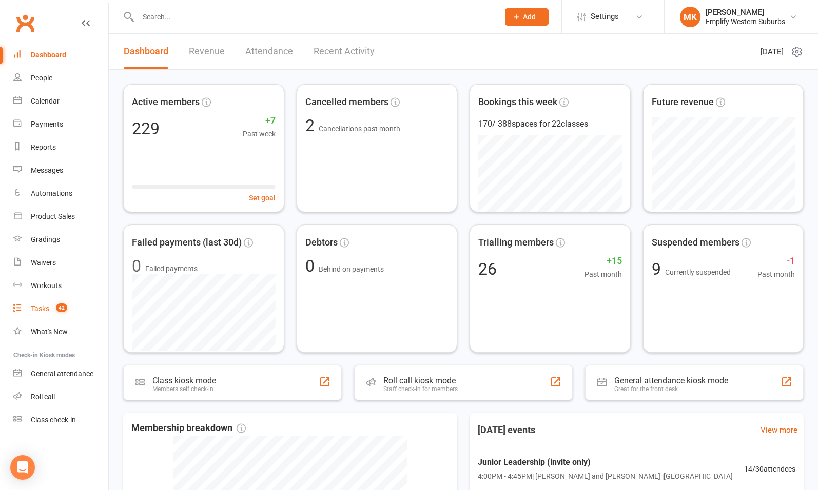
click at [41, 306] on div "Tasks" at bounding box center [40, 309] width 18 height 8
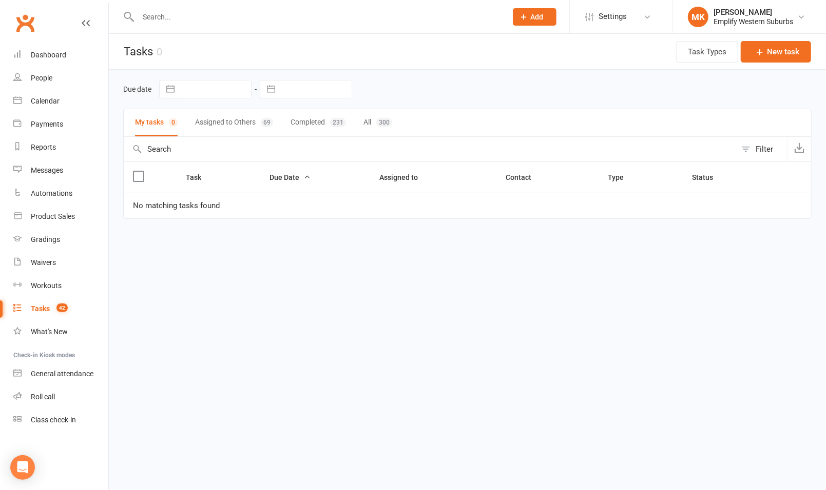
click at [245, 124] on button "Assigned to Others 69" at bounding box center [234, 122] width 78 height 27
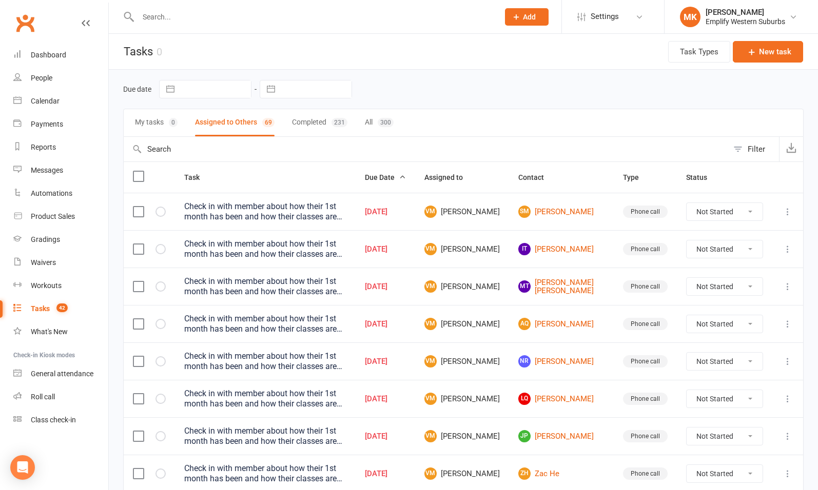
click at [406, 180] on span "Due Date" at bounding box center [385, 177] width 41 height 8
select select "waiting"
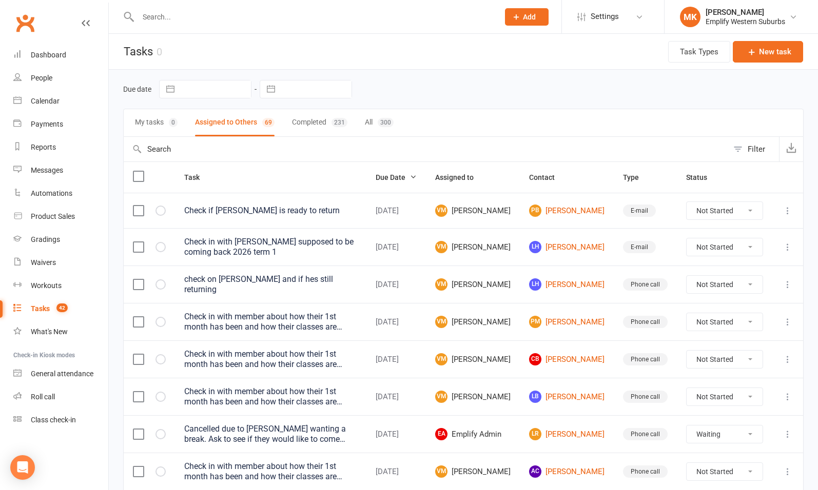
click at [138, 173] on label at bounding box center [138, 176] width 10 height 10
click at [138, 171] on input "checkbox" at bounding box center [138, 171] width 10 height 0
select select "waiting"
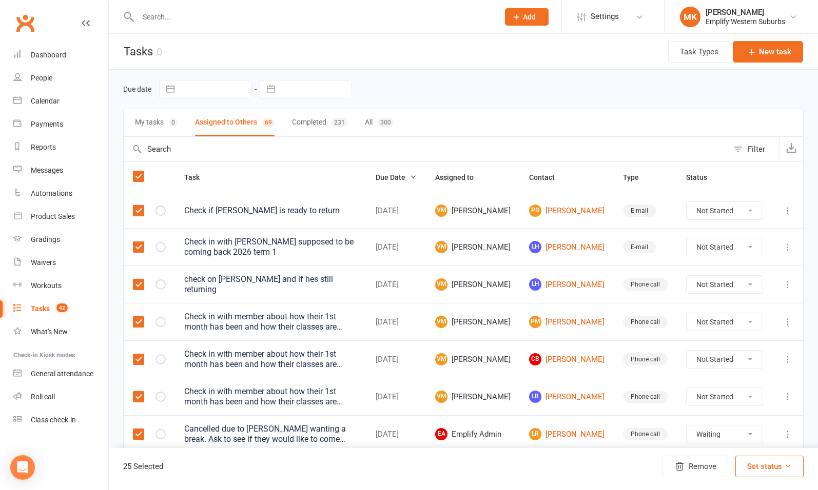
click at [138, 176] on label at bounding box center [138, 176] width 10 height 10
click at [138, 171] on input "checkbox" at bounding box center [138, 171] width 10 height 0
select select "waiting"
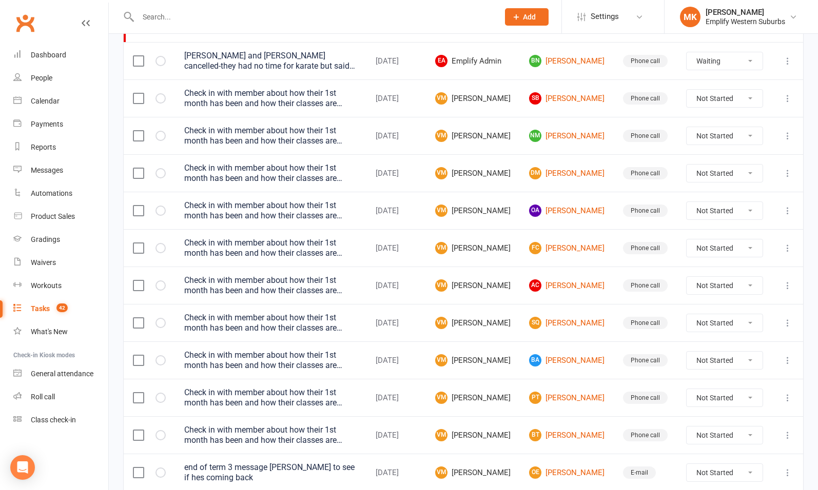
scroll to position [705, 0]
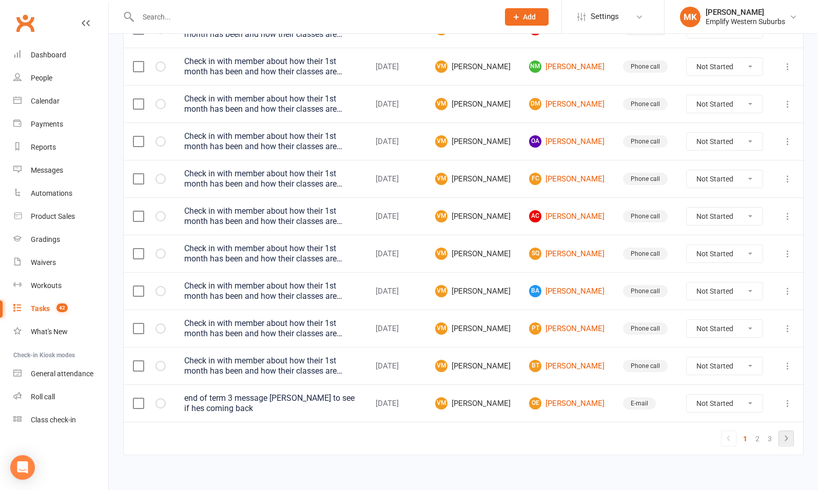
click at [787, 433] on icon at bounding box center [786, 439] width 12 height 12
select select "waiting"
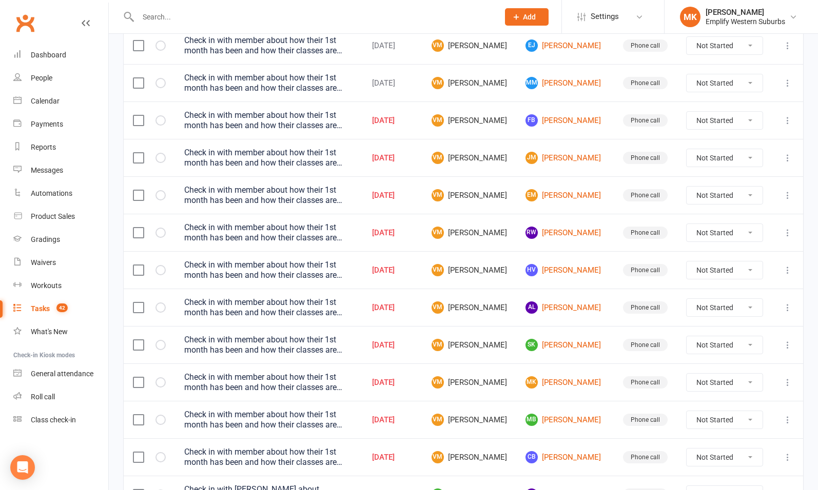
scroll to position [0, 0]
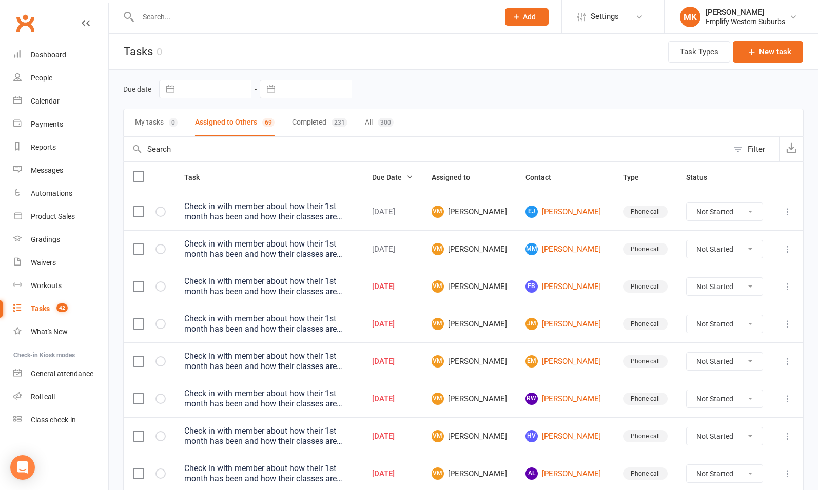
click at [140, 171] on label at bounding box center [138, 176] width 10 height 10
click at [140, 171] on input "checkbox" at bounding box center [138, 171] width 10 height 0
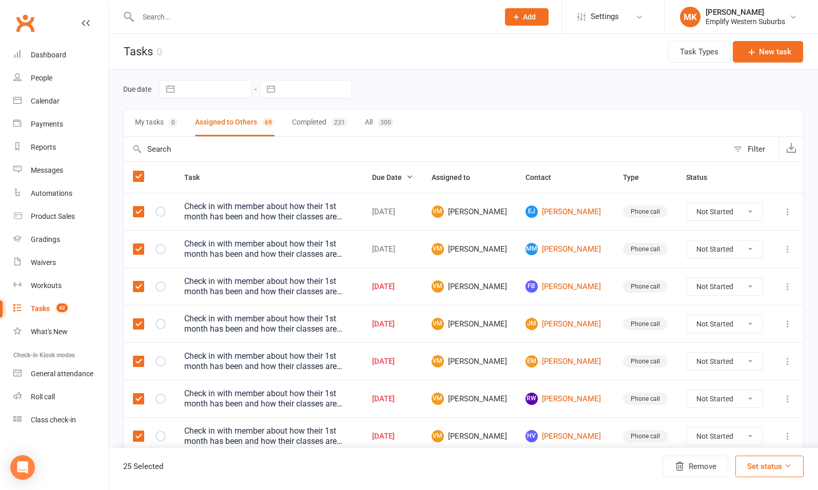
click at [141, 250] on label at bounding box center [138, 249] width 10 height 10
click at [141, 244] on input "checkbox" at bounding box center [138, 244] width 10 height 0
click at [140, 207] on label at bounding box center [138, 212] width 10 height 10
click at [140, 207] on input "checkbox" at bounding box center [138, 207] width 10 height 0
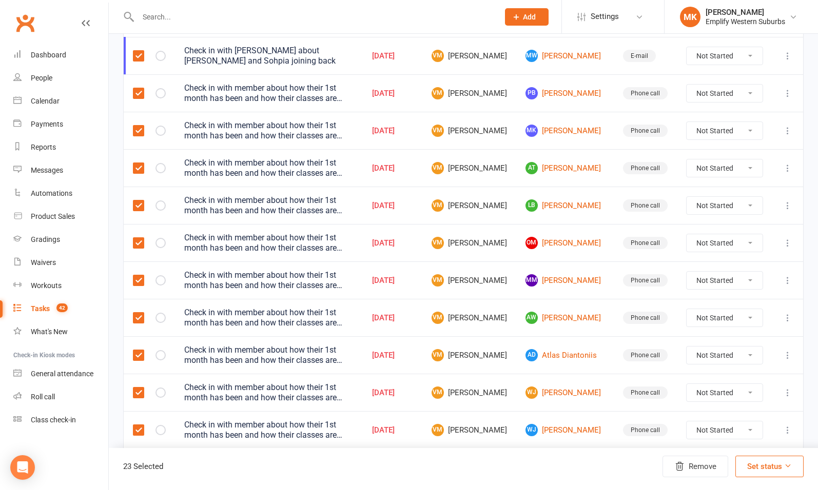
scroll to position [715, 0]
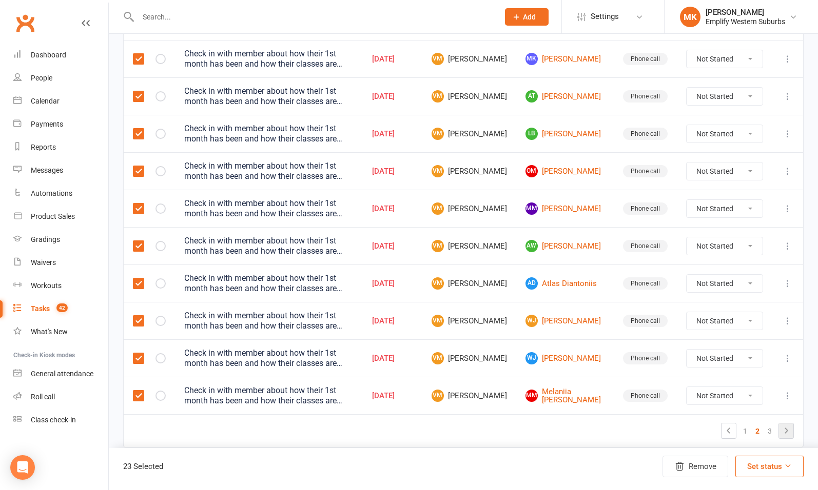
click at [784, 430] on icon at bounding box center [786, 431] width 12 height 12
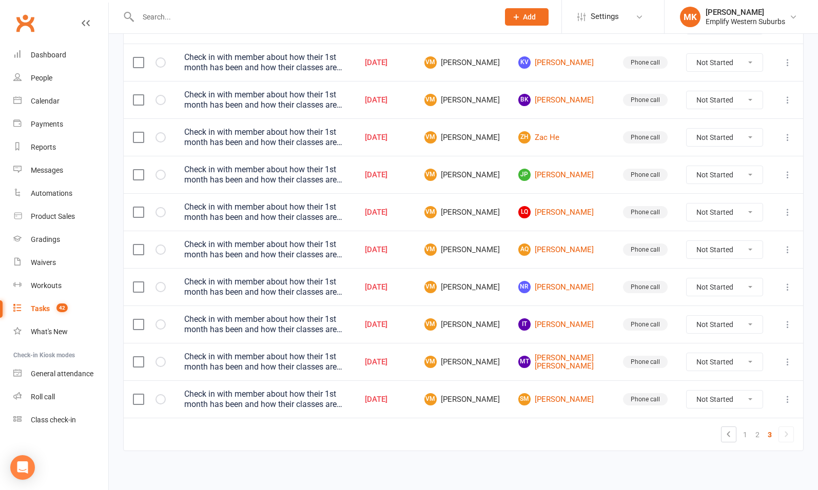
scroll to position [0, 0]
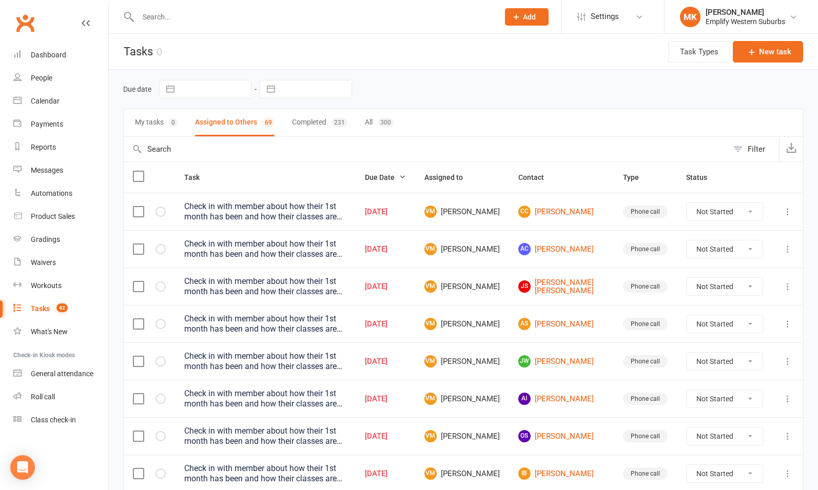
click at [134, 177] on label at bounding box center [138, 176] width 10 height 10
click at [134, 171] on input "checkbox" at bounding box center [138, 171] width 10 height 0
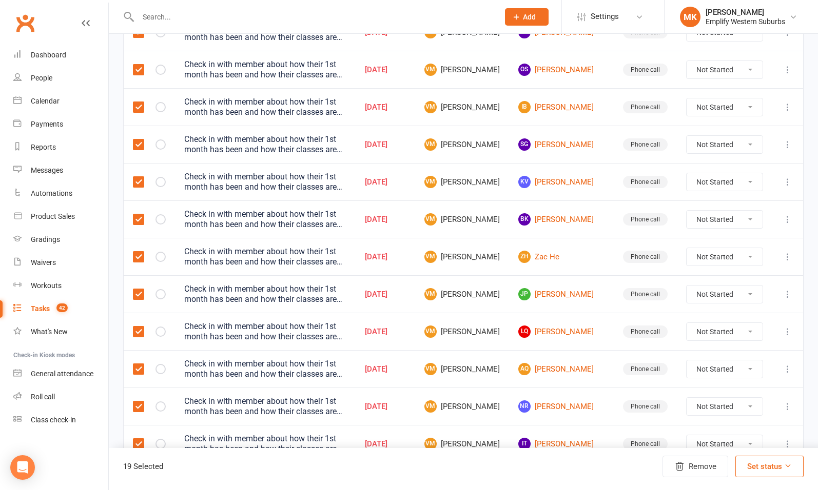
scroll to position [486, 0]
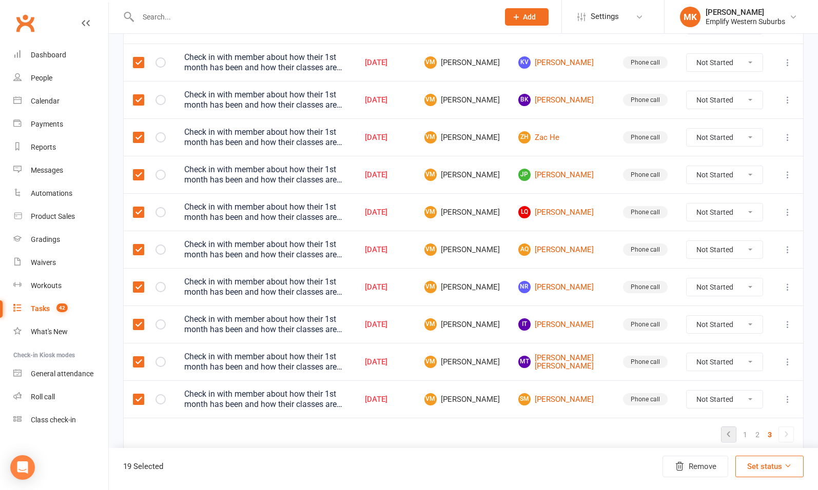
click at [728, 429] on icon at bounding box center [728, 434] width 12 height 12
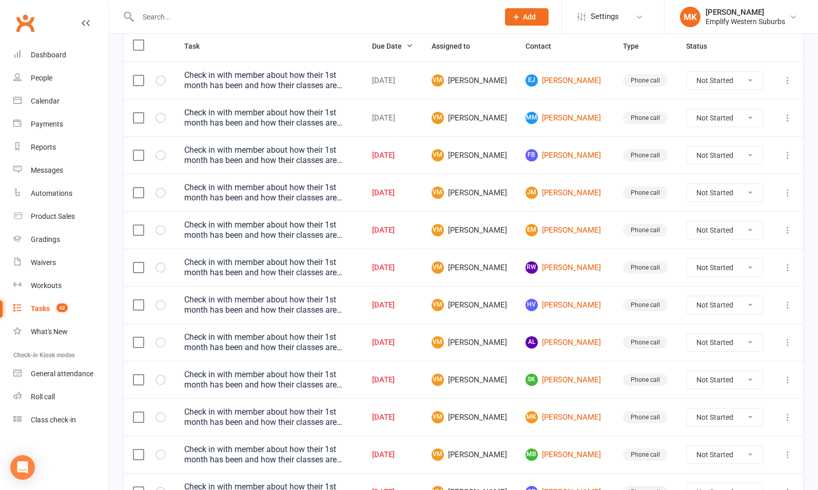
scroll to position [67, 0]
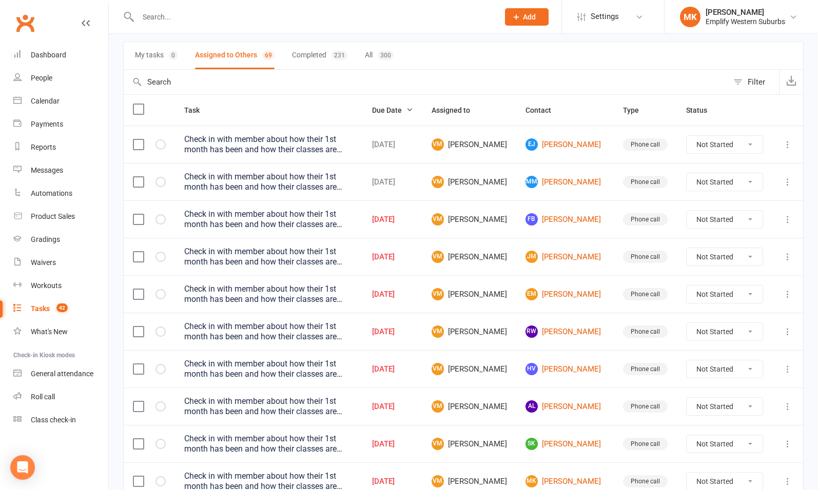
click at [138, 106] on label at bounding box center [138, 109] width 10 height 10
click at [138, 104] on input "checkbox" at bounding box center [138, 104] width 10 height 0
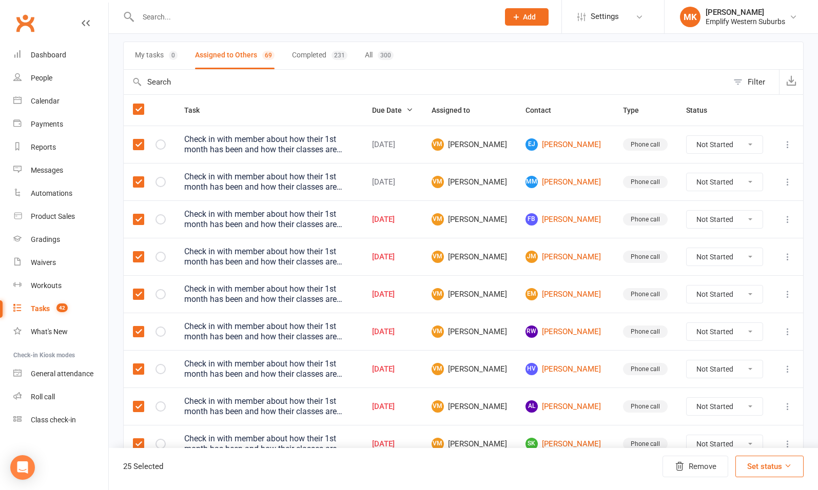
click at [138, 145] on label at bounding box center [138, 145] width 10 height 10
click at [138, 140] on input "checkbox" at bounding box center [138, 140] width 10 height 0
click at [140, 182] on label at bounding box center [138, 182] width 10 height 10
click at [140, 177] on input "checkbox" at bounding box center [138, 177] width 10 height 0
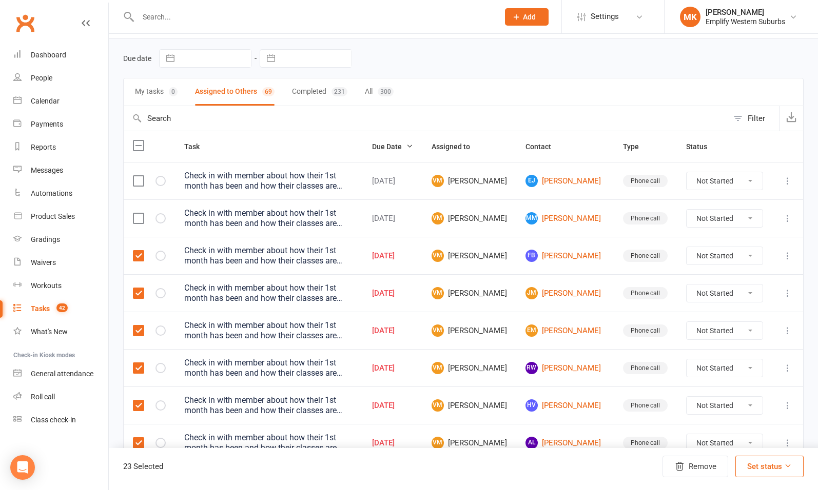
scroll to position [0, 0]
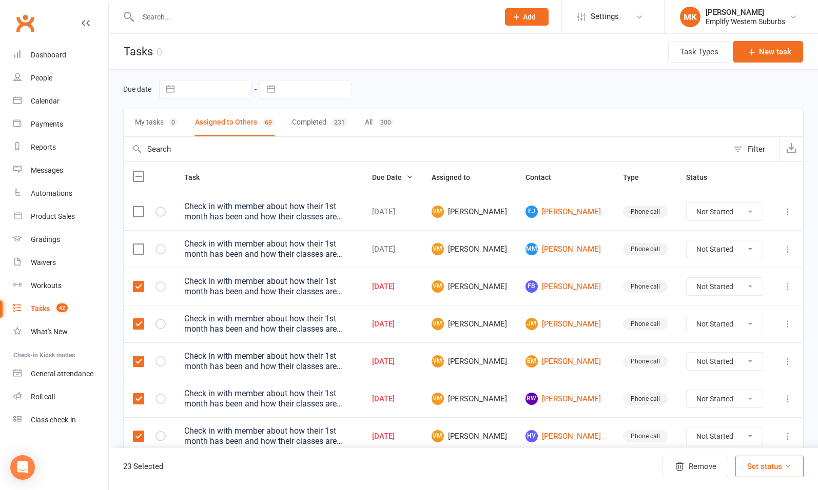
click at [505, 96] on div "Due date Navigate forward to interact with the calendar and select a date. Pres…" at bounding box center [463, 89] width 680 height 18
